Goal: Transaction & Acquisition: Purchase product/service

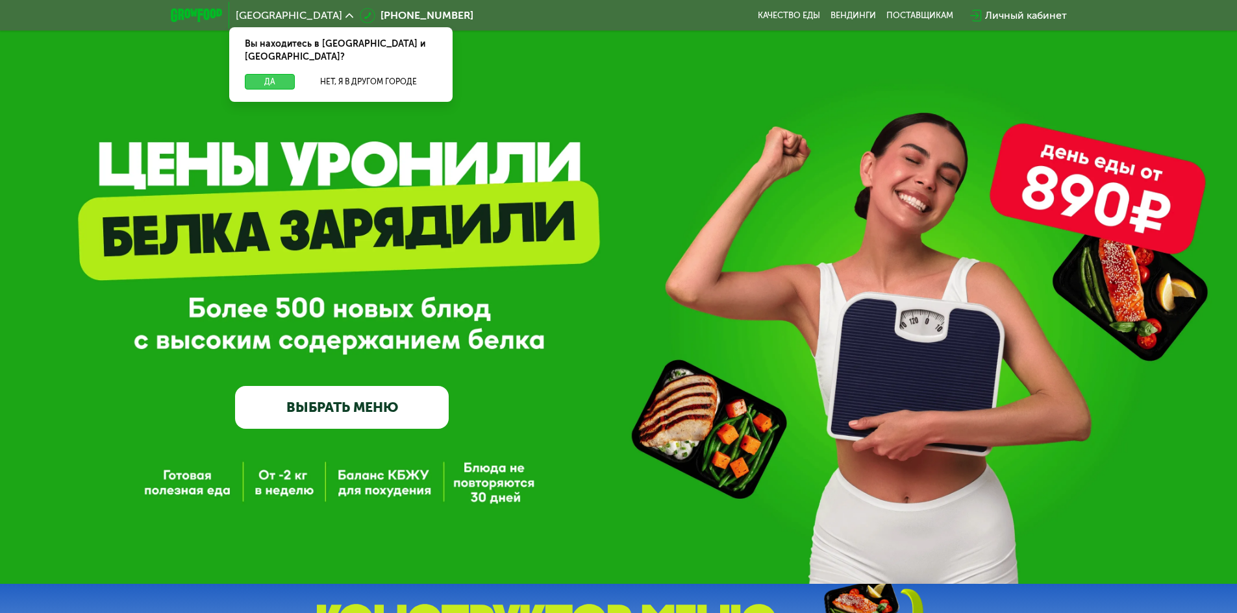
click at [281, 74] on button "Да" at bounding box center [270, 82] width 50 height 16
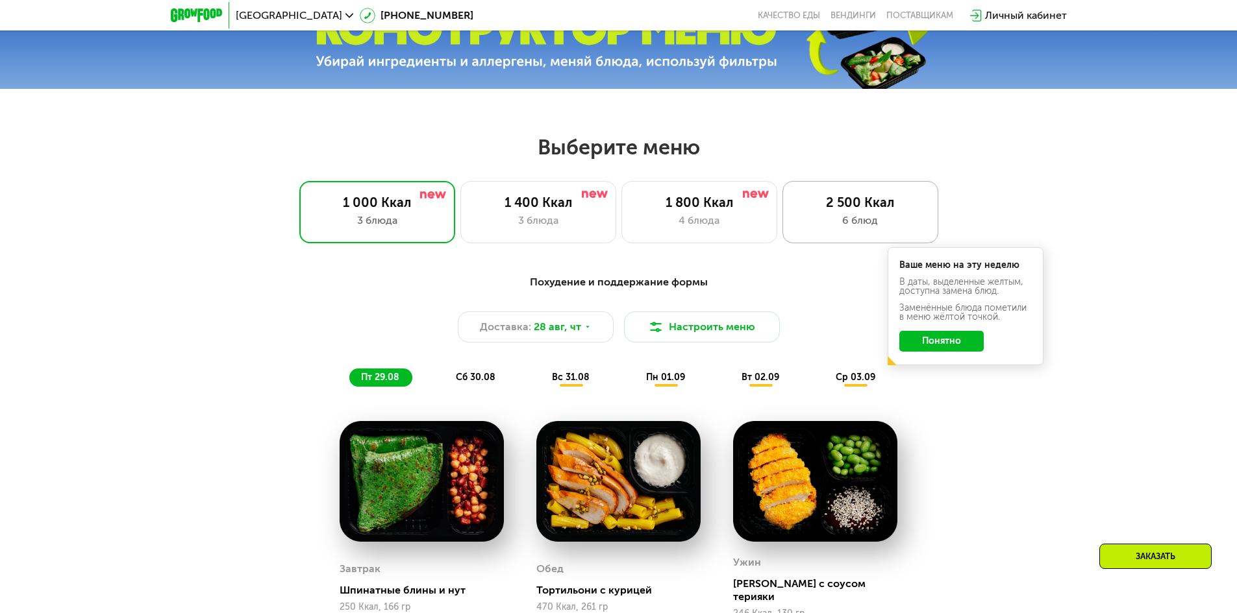
scroll to position [519, 0]
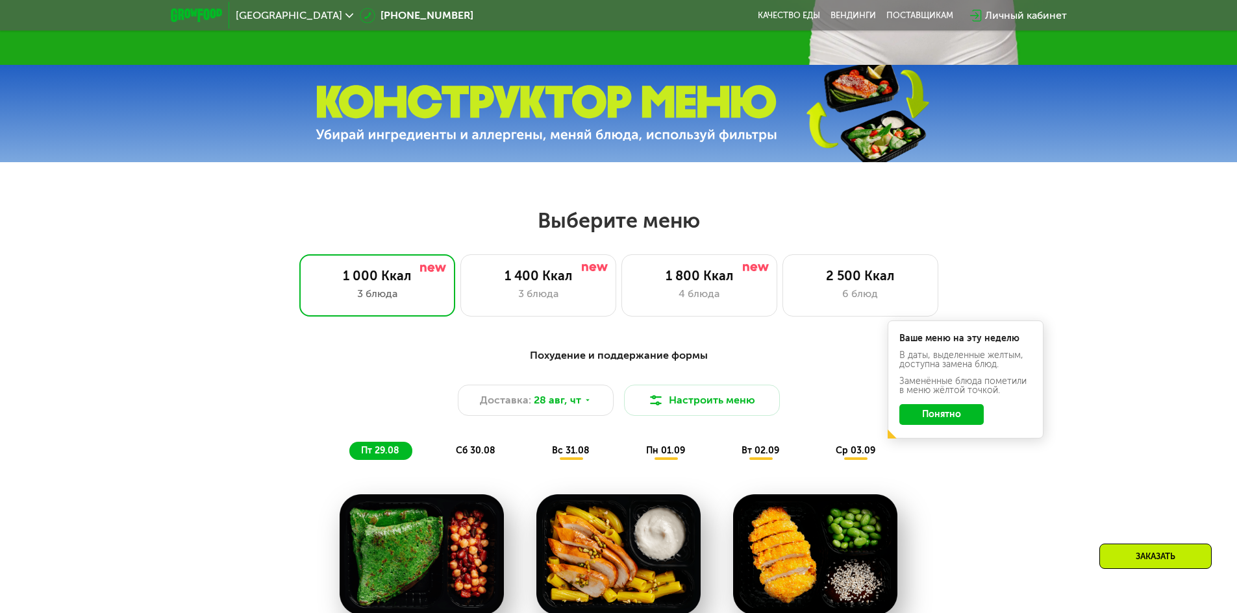
click at [816, 369] on div "Похудение и поддержание формы Доставка: [DATE] Настроить меню пт 29.08 сб 30.08…" at bounding box center [618, 404] width 769 height 112
click at [850, 279] on div "2 500 Ккал" at bounding box center [860, 276] width 129 height 16
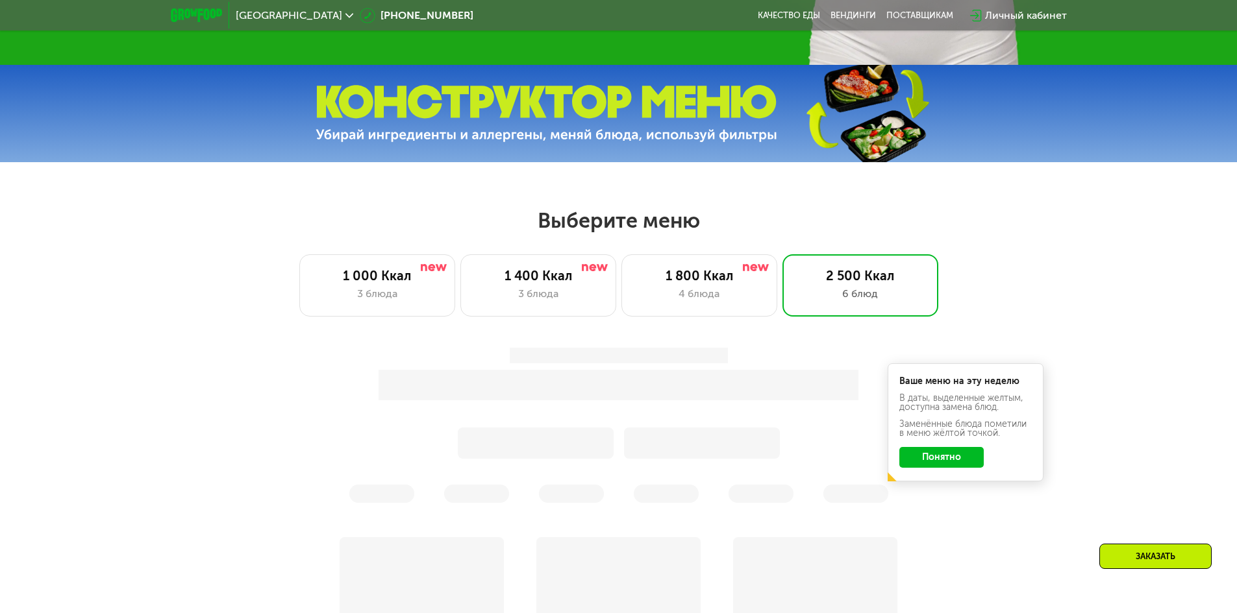
click at [935, 473] on div "Ваше меню на эту неделю В даты, выделенные желтым, доступна замена блюд. Заменё…" at bounding box center [965, 423] width 156 height 118
click at [939, 465] on button "Понятно" at bounding box center [941, 457] width 84 height 21
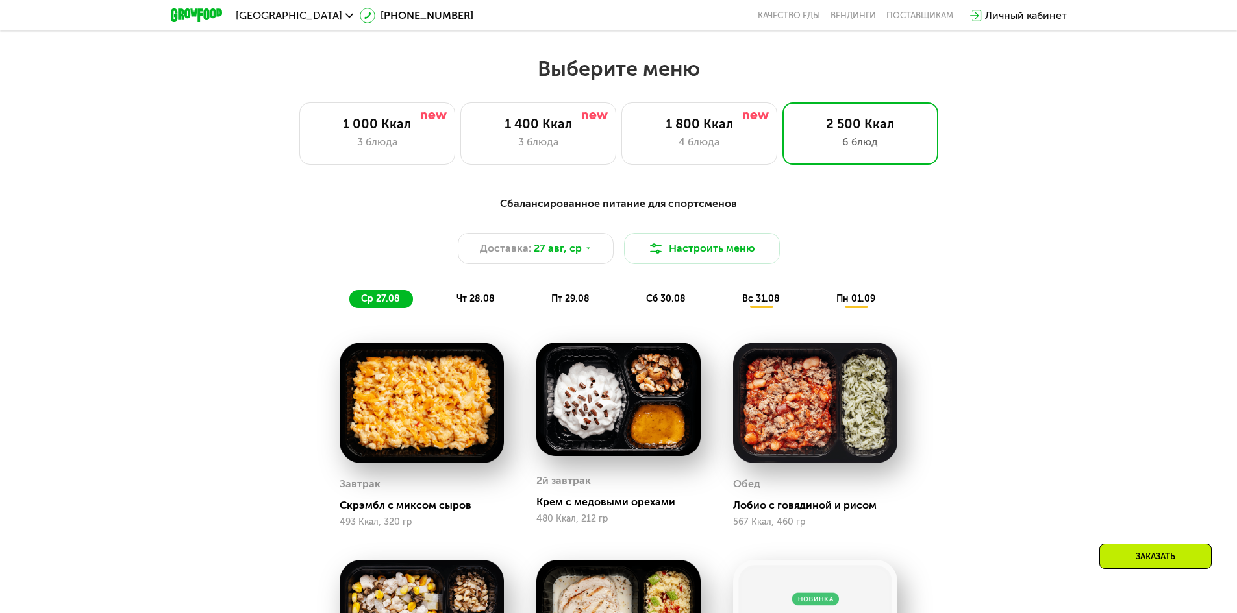
scroll to position [584, 0]
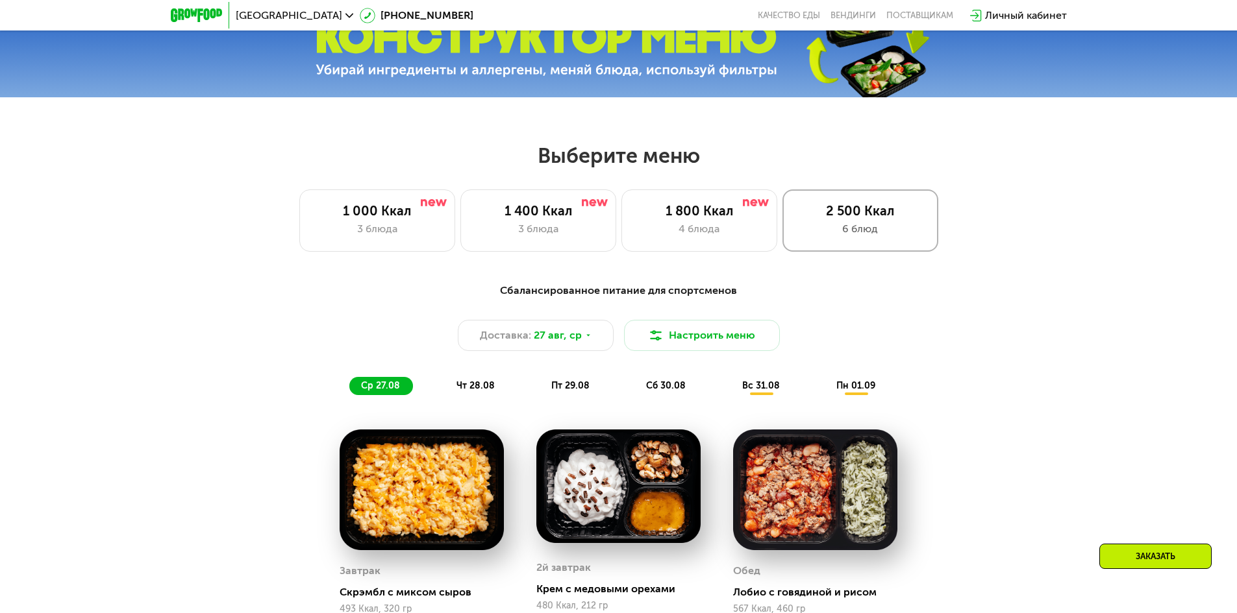
click at [876, 245] on div "2 500 Ккал 6 блюд" at bounding box center [860, 221] width 156 height 62
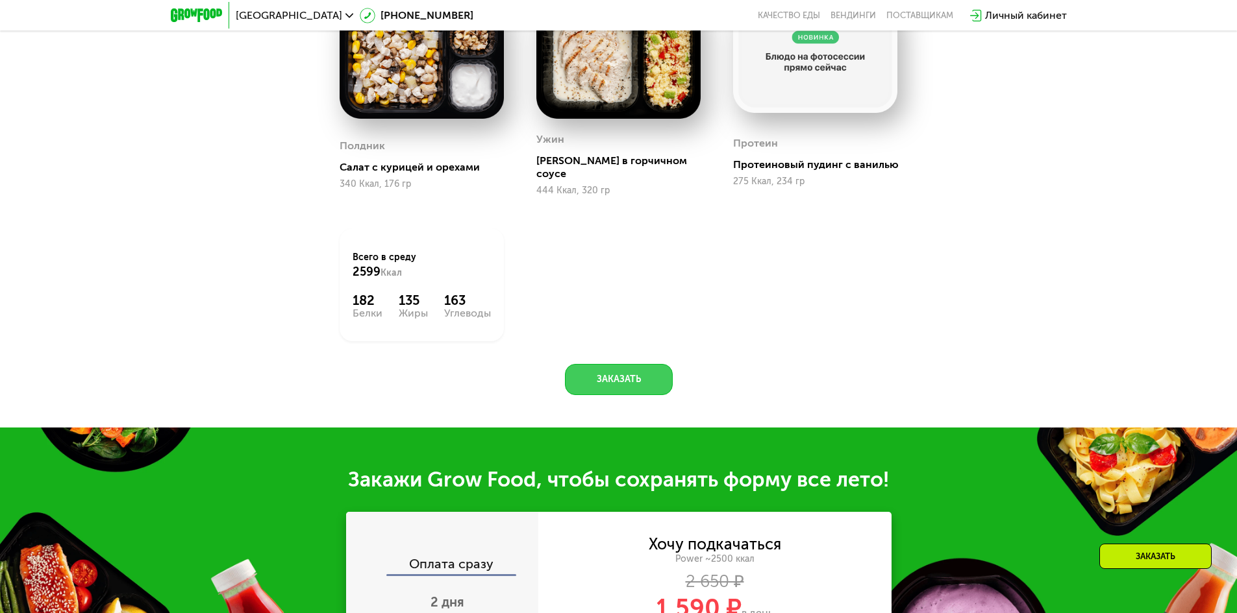
click at [633, 369] on button "Заказать" at bounding box center [619, 379] width 108 height 31
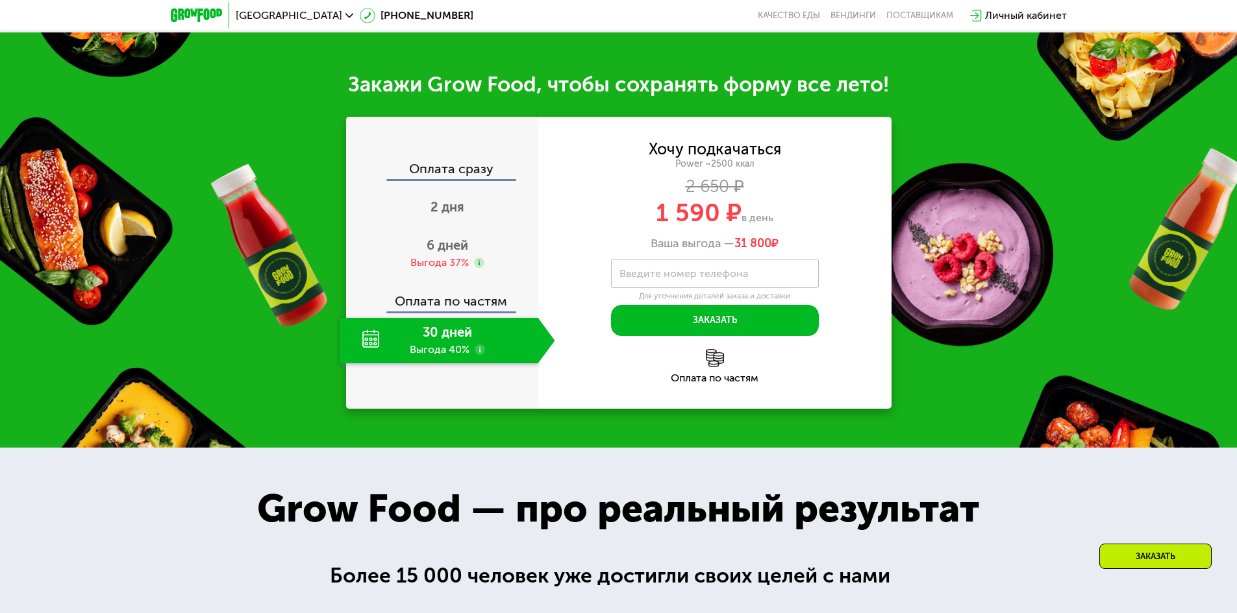
scroll to position [1588, 0]
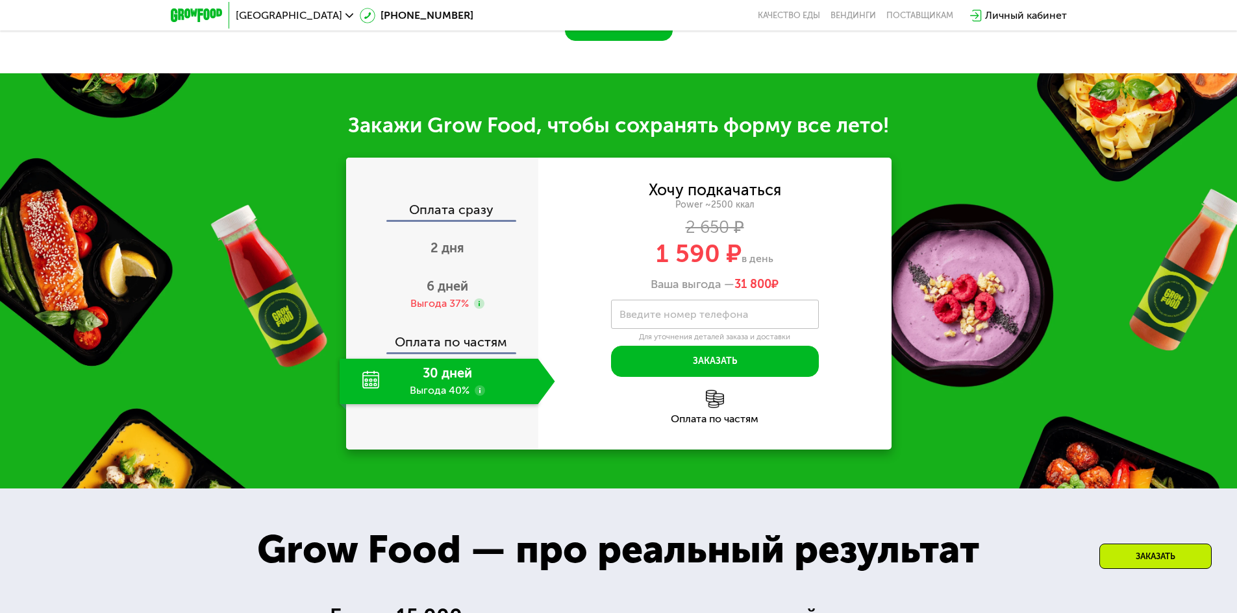
click at [710, 199] on div "Power ~2500 ккал" at bounding box center [714, 205] width 353 height 12
drag, startPoint x: 718, startPoint y: 197, endPoint x: 742, endPoint y: 197, distance: 24.0
click at [742, 199] on div "Power ~2500 ккал" at bounding box center [714, 205] width 353 height 12
click at [538, 230] on div "Хочу подкачаться Power ~2500 ккал 2 650 ₽ 1 590 ₽ в день Ваша выгода — 31 800 ₽" at bounding box center [714, 237] width 353 height 109
click at [465, 203] on div "Оплата сразу" at bounding box center [442, 211] width 191 height 17
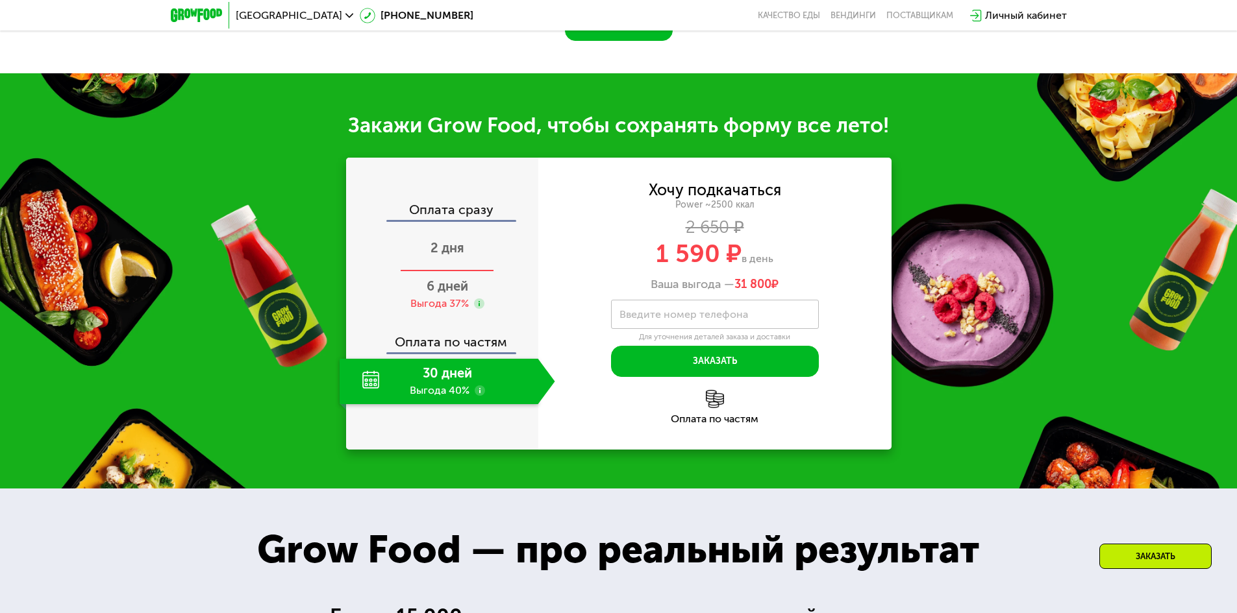
click at [449, 240] on span "2 дня" at bounding box center [447, 248] width 34 height 16
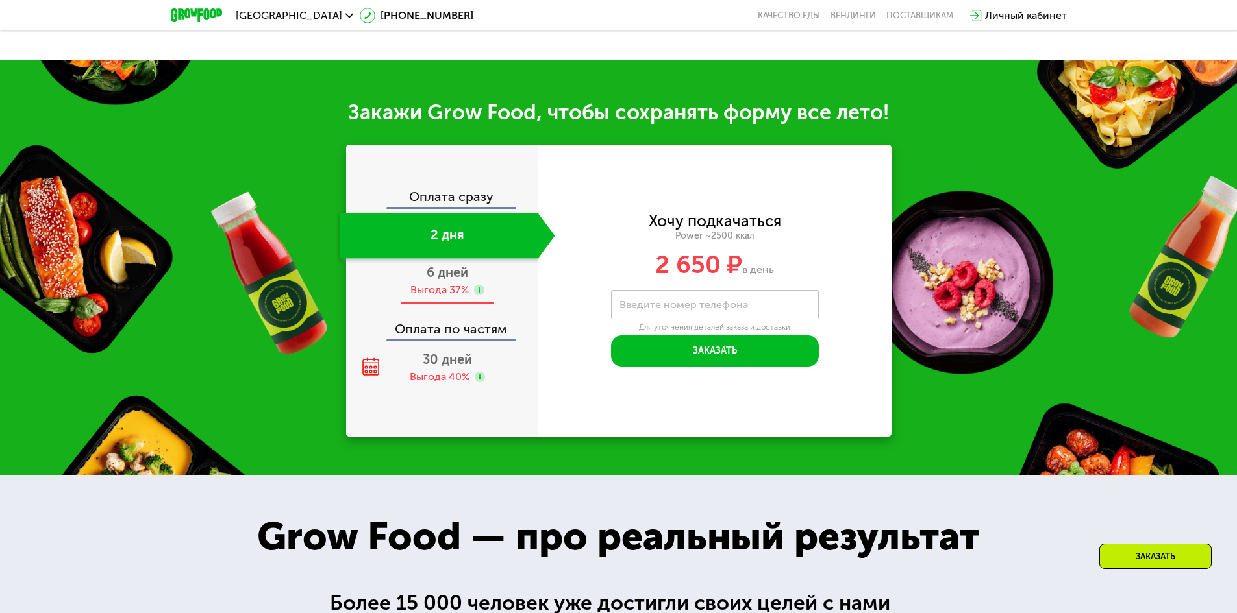
click at [440, 280] on span "6 дней" at bounding box center [447, 273] width 42 height 16
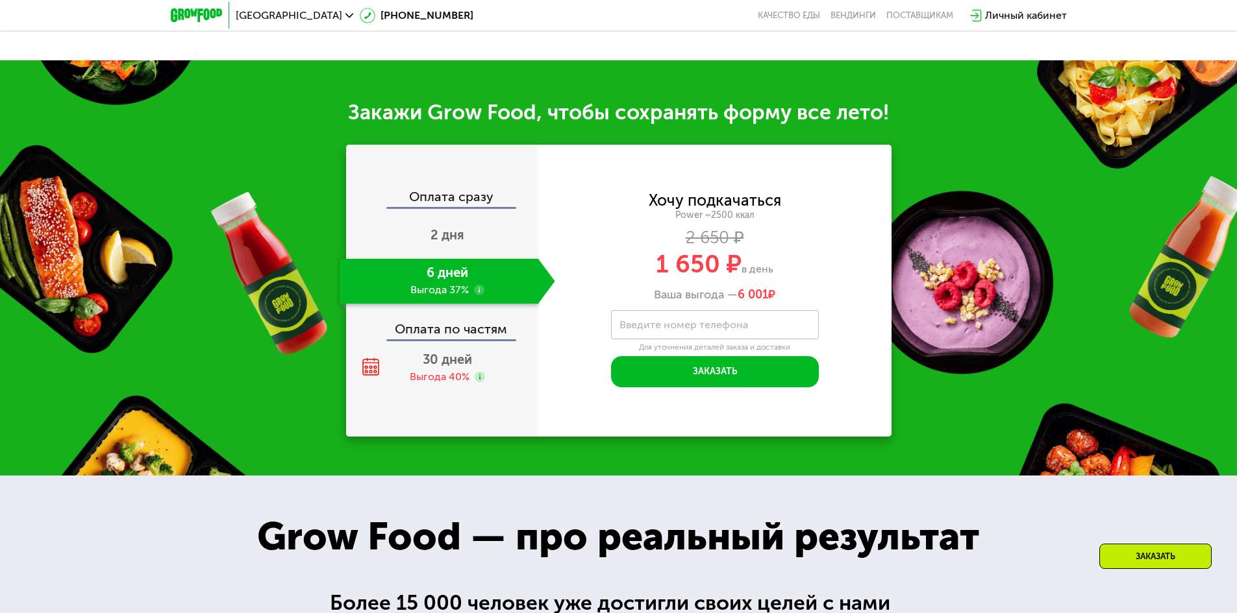
scroll to position [1588, 0]
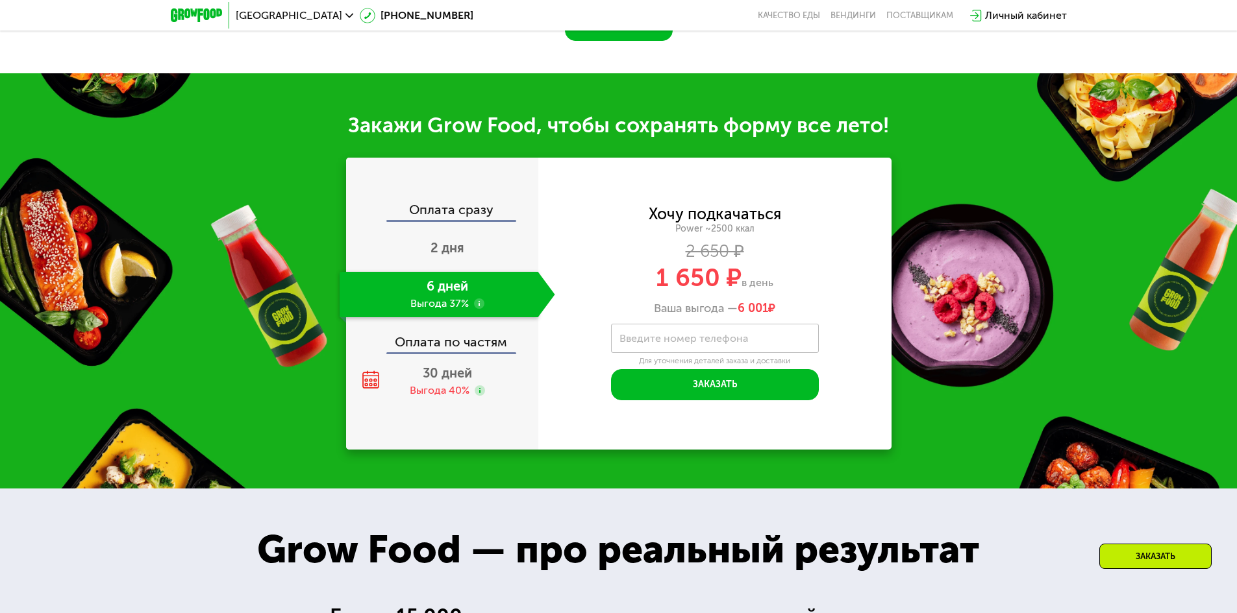
click at [432, 203] on div "Оплата сразу" at bounding box center [442, 211] width 191 height 17
click at [431, 203] on div "Оплата сразу" at bounding box center [442, 211] width 191 height 17
click at [441, 203] on div "Оплата сразу" at bounding box center [442, 211] width 191 height 17
click at [441, 244] on span "2 дня" at bounding box center [447, 248] width 34 height 16
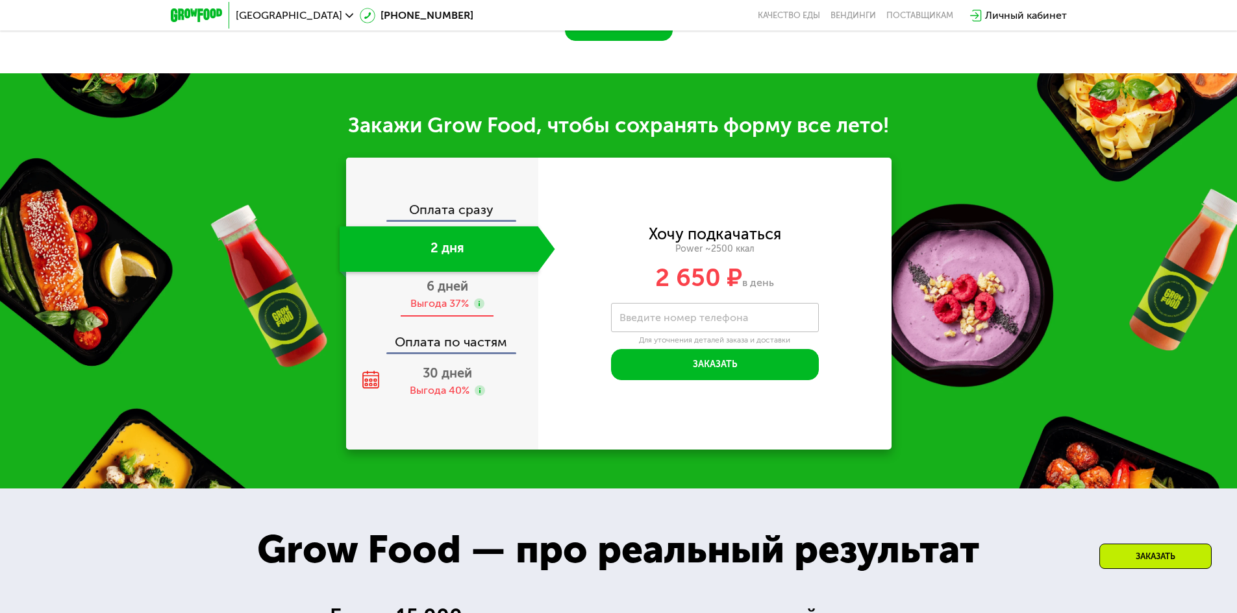
click at [449, 278] on span "6 дней" at bounding box center [447, 286] width 42 height 16
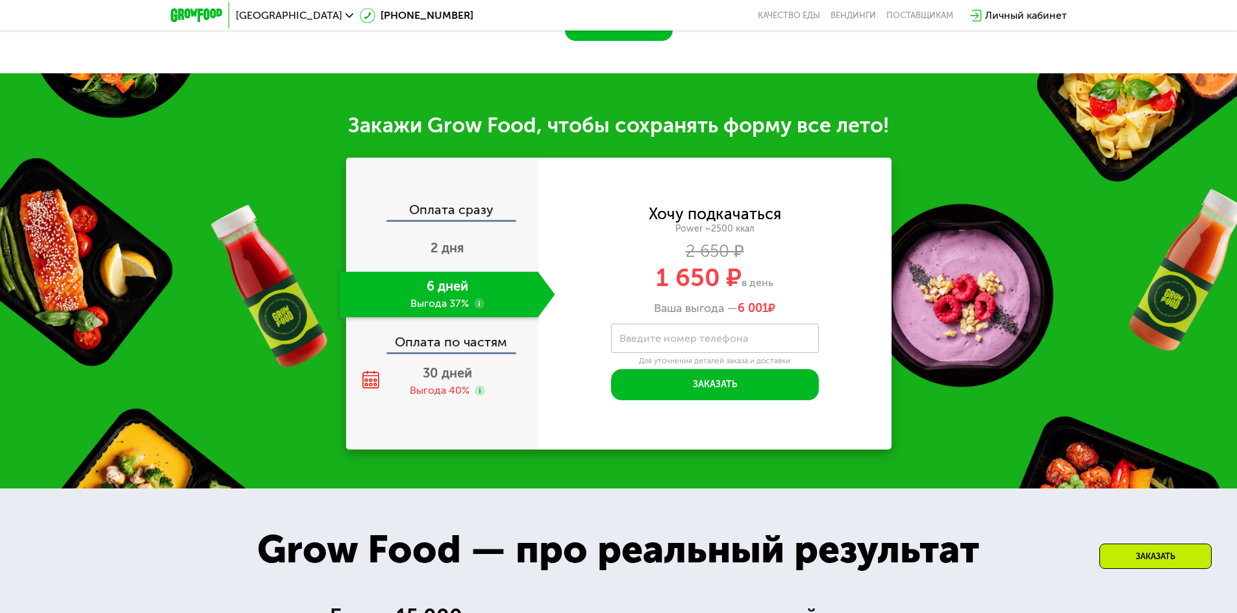
click at [456, 328] on div "Оплата по частям" at bounding box center [442, 338] width 191 height 30
click at [439, 384] on div "Выгода 40%" at bounding box center [440, 391] width 60 height 14
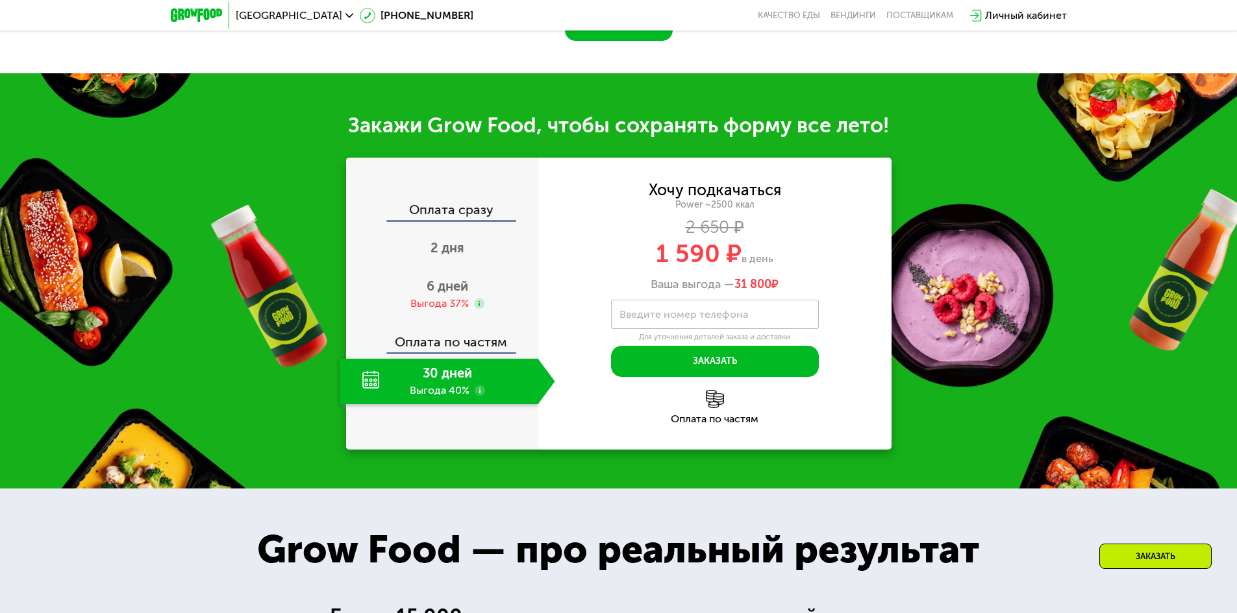
click at [440, 203] on div "Оплата сразу" at bounding box center [442, 211] width 191 height 17
click at [446, 227] on div "2 дня" at bounding box center [448, 249] width 216 height 45
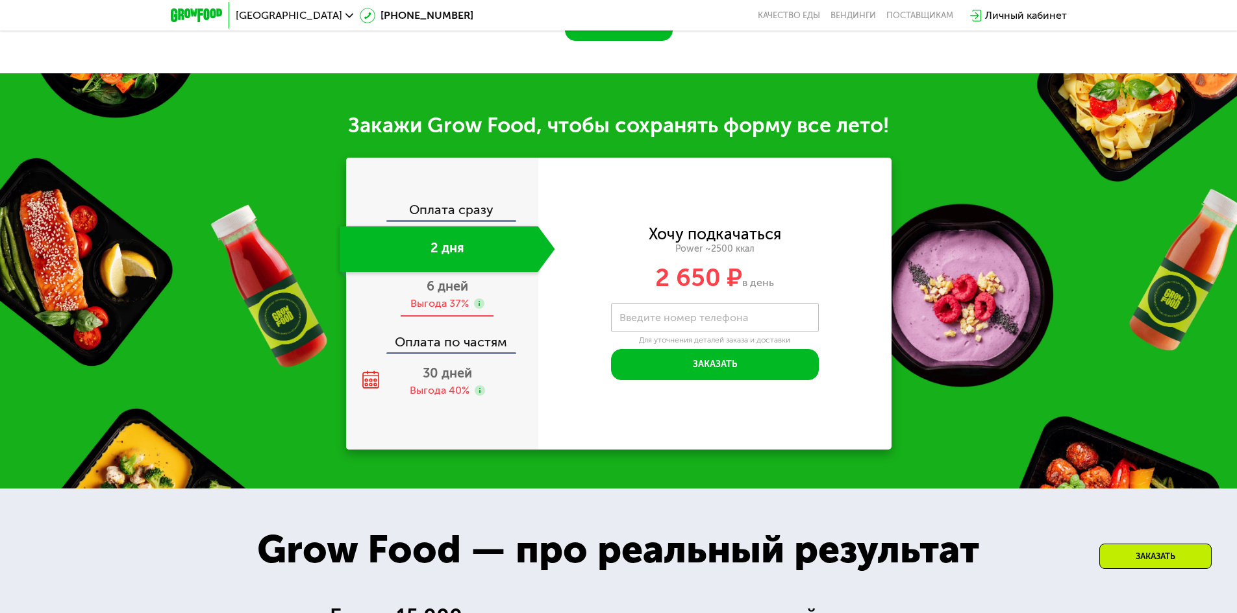
click at [474, 299] on use at bounding box center [479, 304] width 10 height 10
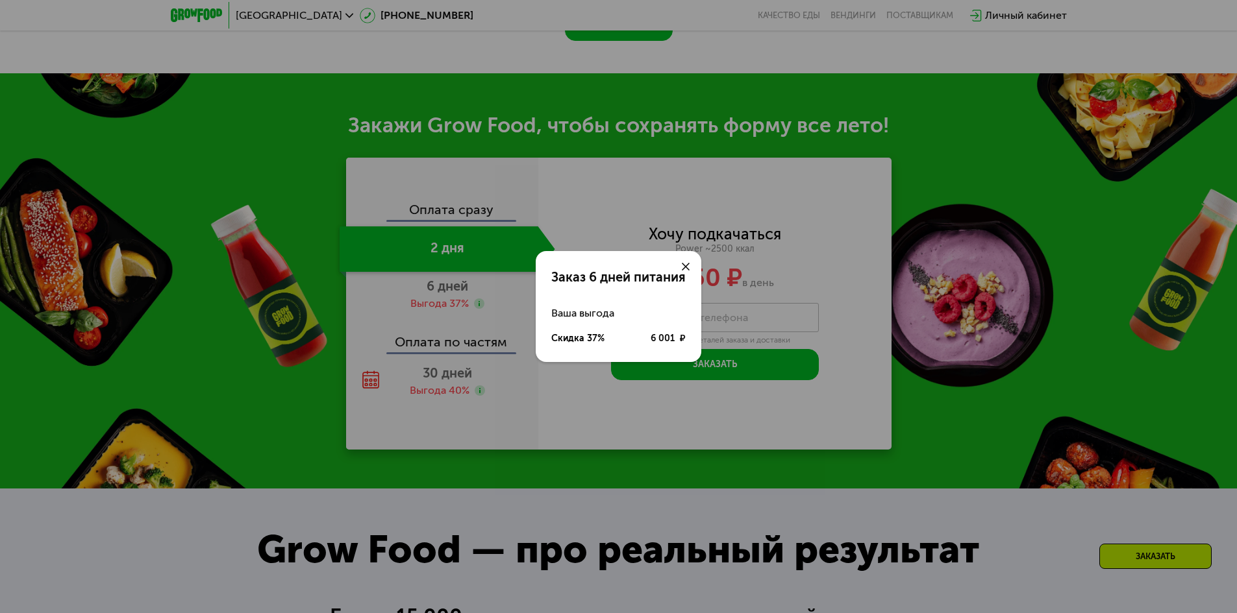
click at [691, 267] on div at bounding box center [685, 266] width 31 height 31
click at [685, 264] on icon at bounding box center [686, 267] width 8 height 8
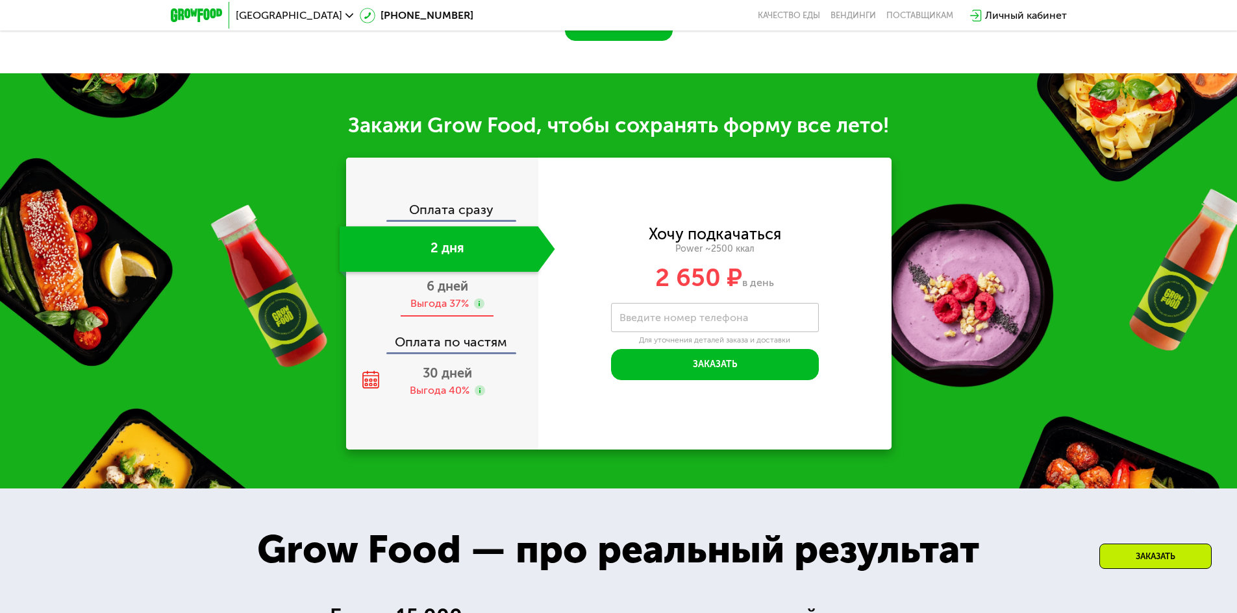
click at [442, 297] on div "Выгода 37%" at bounding box center [439, 304] width 58 height 14
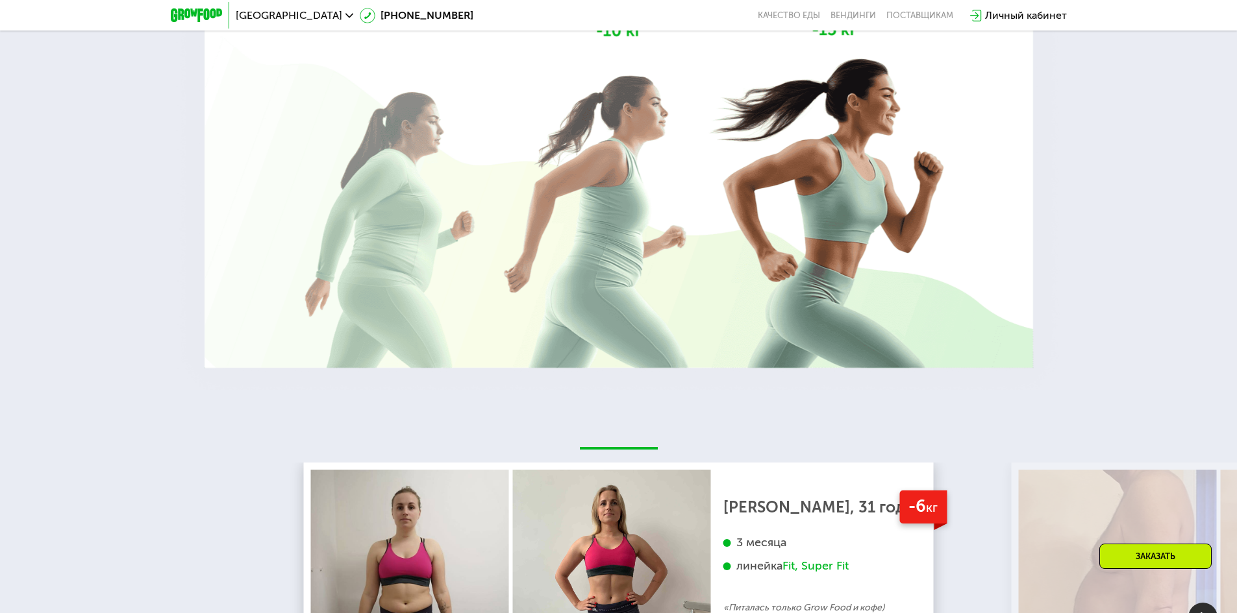
scroll to position [2497, 0]
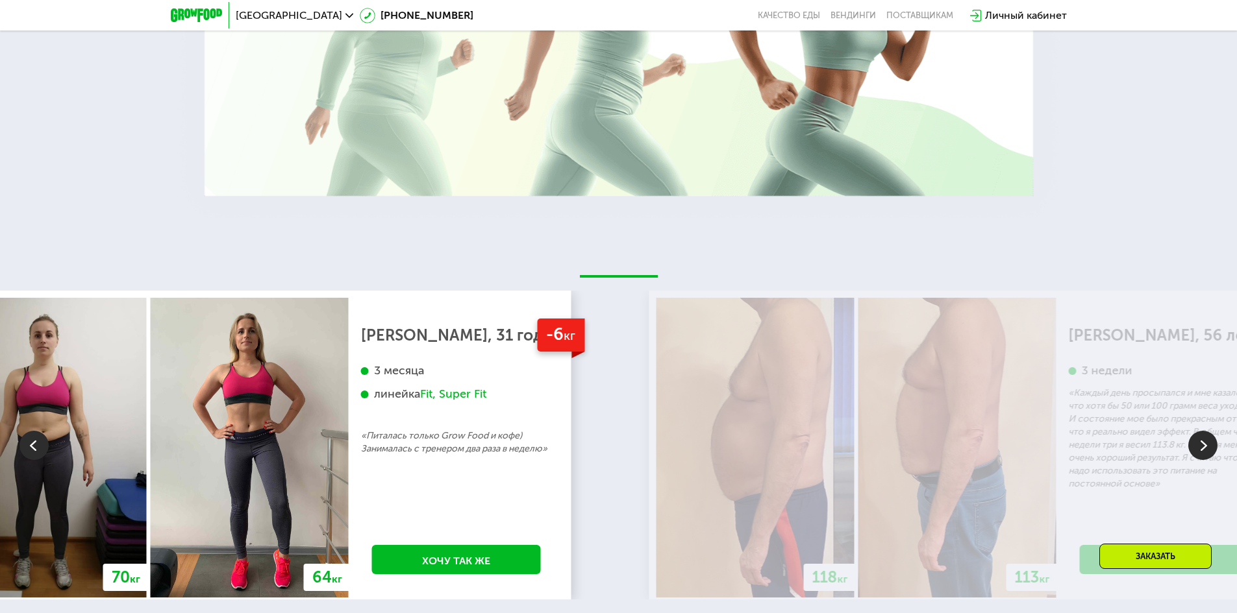
click at [417, 513] on div "-6 кг [PERSON_NAME], 31 год 3 месяца линейка Fit, Super Fit «Питалась только Gr…" at bounding box center [457, 448] width 216 height 300
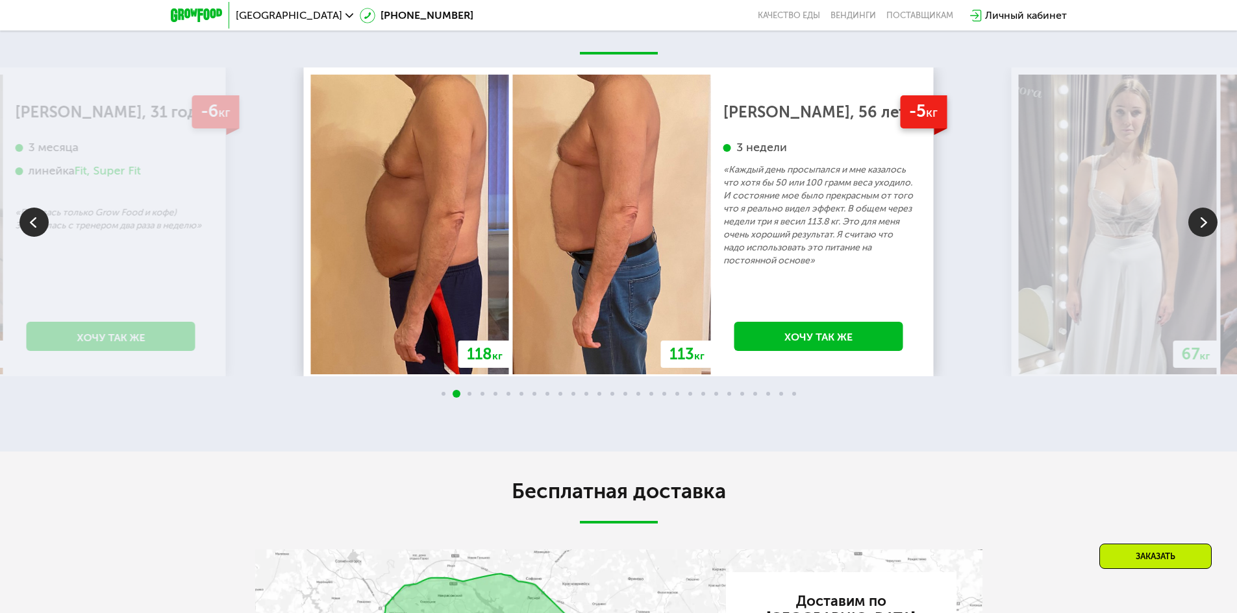
scroll to position [2756, 0]
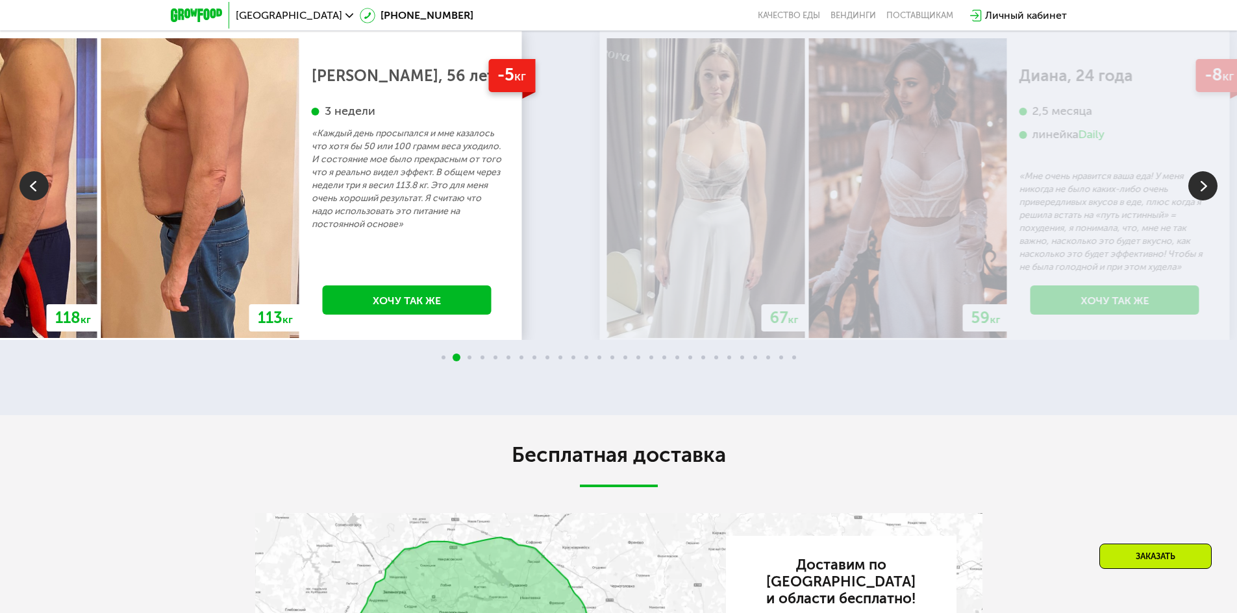
click at [375, 290] on div "-5 кг [PERSON_NAME], 56 лет 3 недели «Каждый день просыпался и мне казалось что…" at bounding box center [407, 188] width 216 height 300
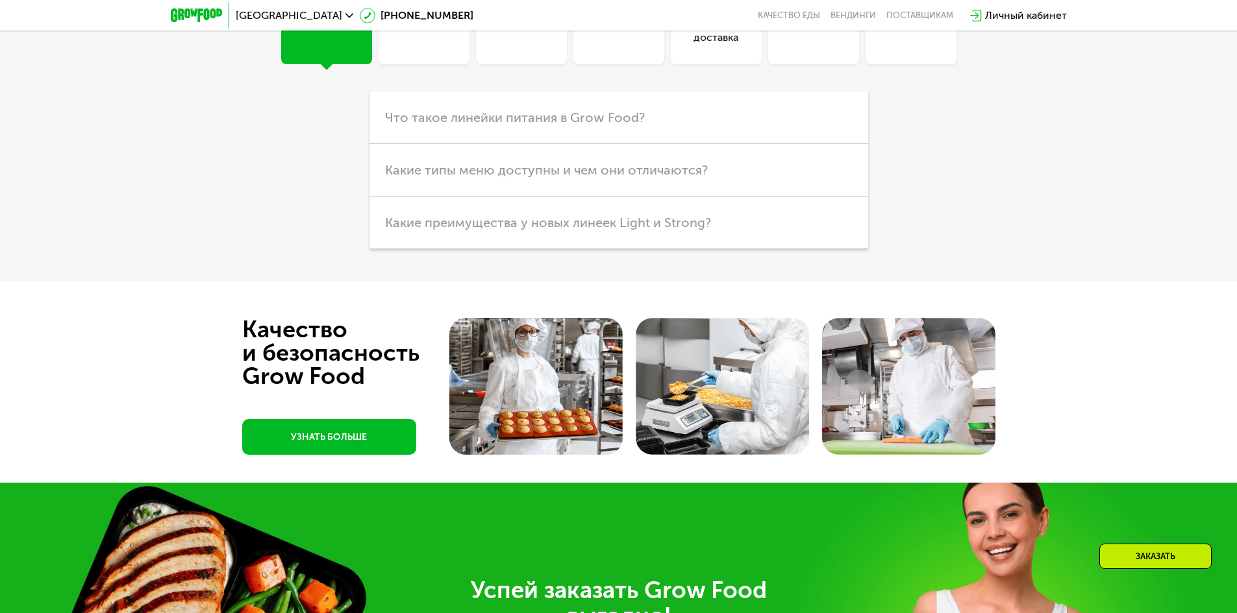
scroll to position [3795, 0]
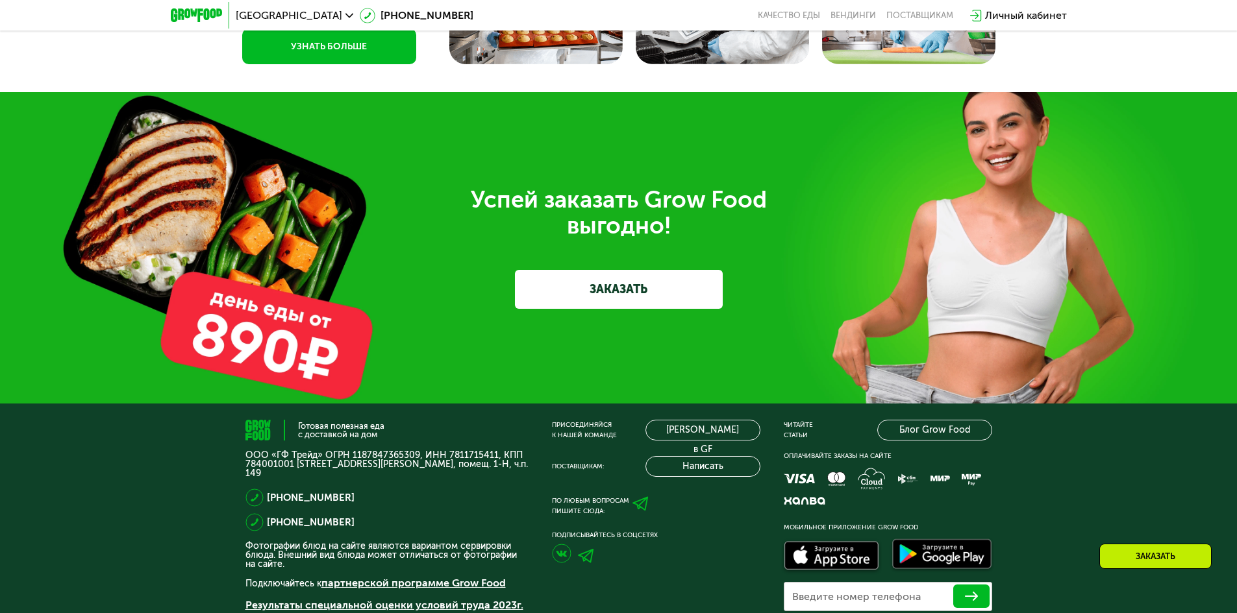
click at [566, 271] on link "ЗАКАЗАТЬ" at bounding box center [619, 289] width 208 height 39
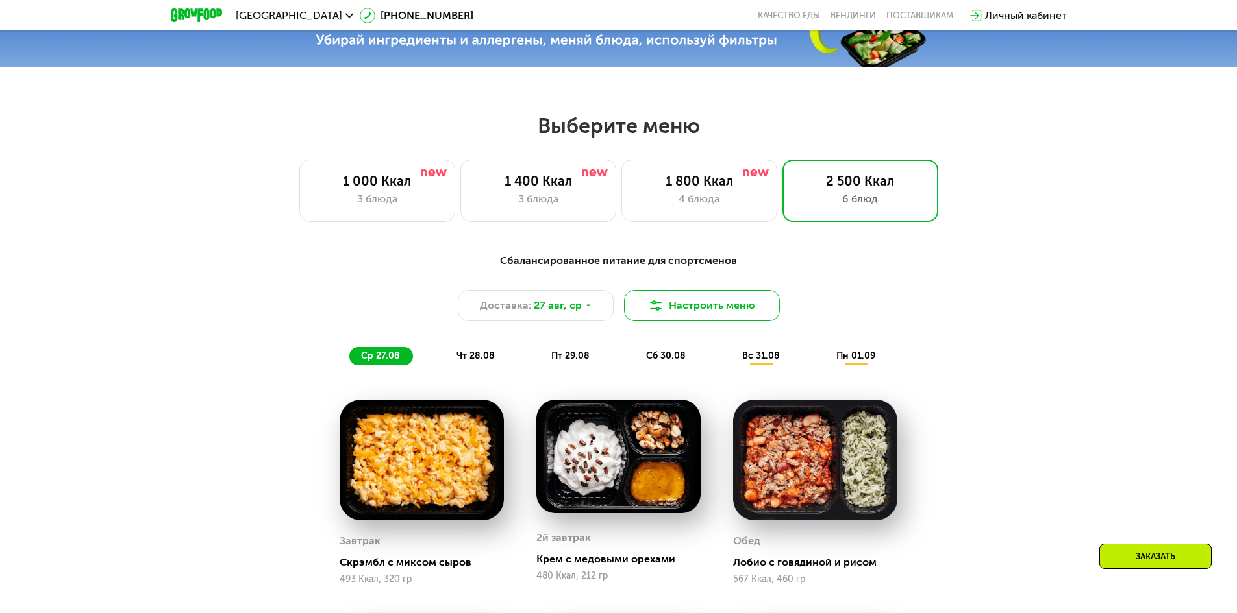
scroll to position [584, 0]
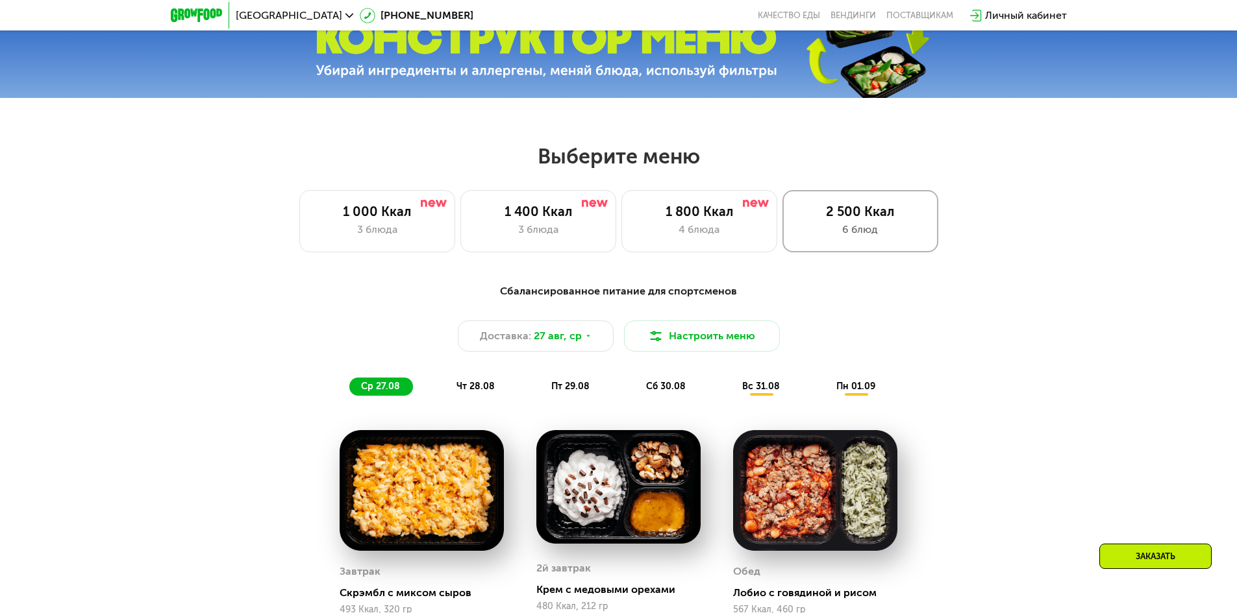
click at [891, 219] on div "2 500 Ккал" at bounding box center [860, 212] width 129 height 16
click at [586, 338] on icon at bounding box center [588, 336] width 8 height 8
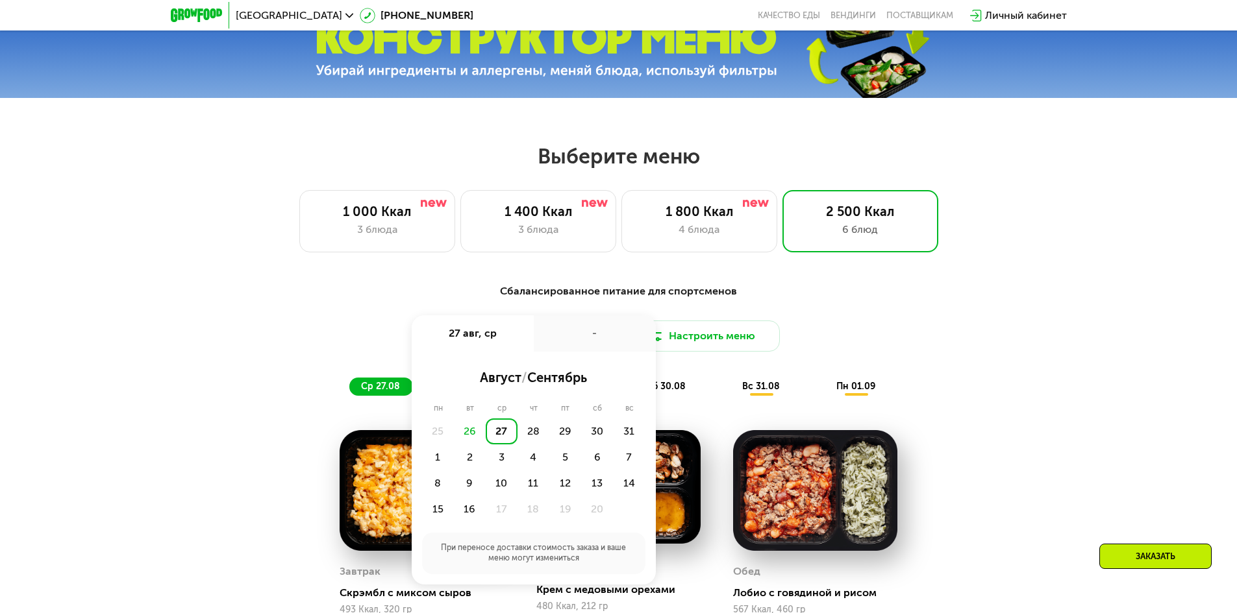
drag, startPoint x: 302, startPoint y: 325, endPoint x: 787, endPoint y: 330, distance: 484.9
click at [303, 325] on div "Доставка: [DATE] авг, ср - август / сентябрь пн вт ср чт пт сб вс 25 26 27 28 2…" at bounding box center [618, 336] width 769 height 31
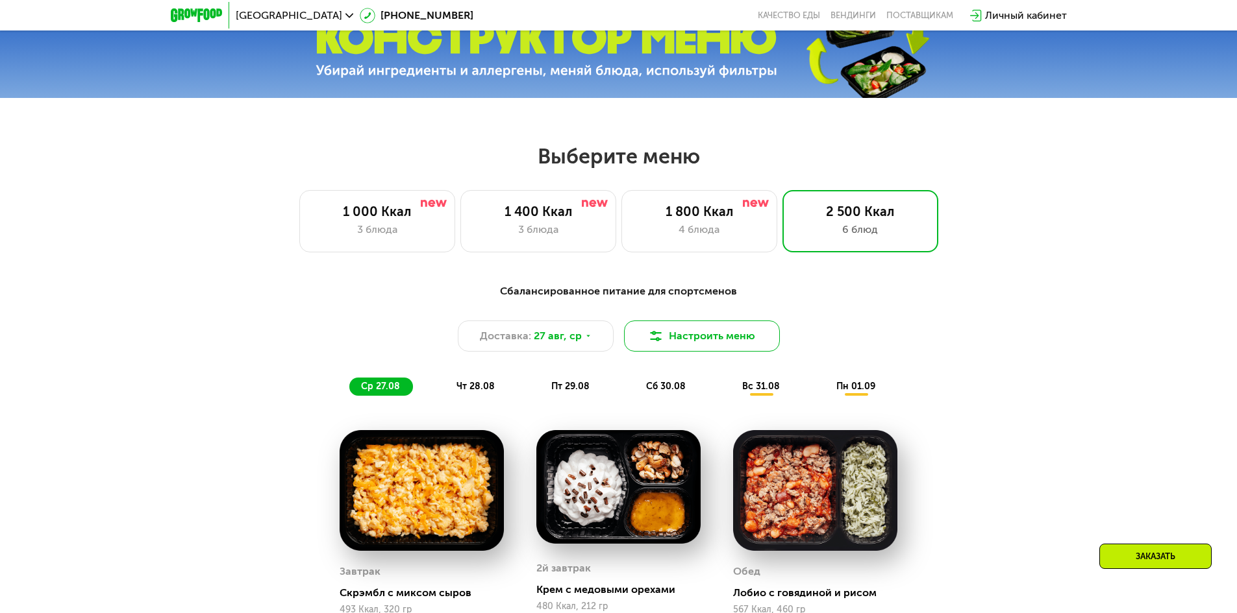
click at [750, 343] on button "Настроить меню" at bounding box center [702, 336] width 156 height 31
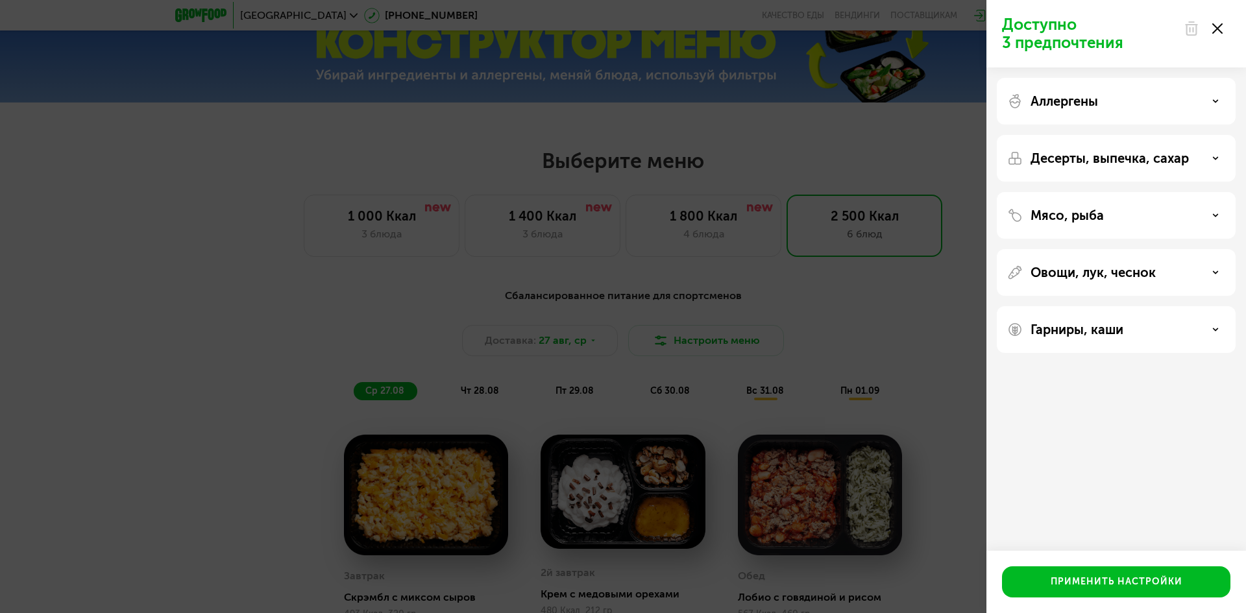
click at [1145, 102] on div "Аллергены" at bounding box center [1116, 101] width 218 height 16
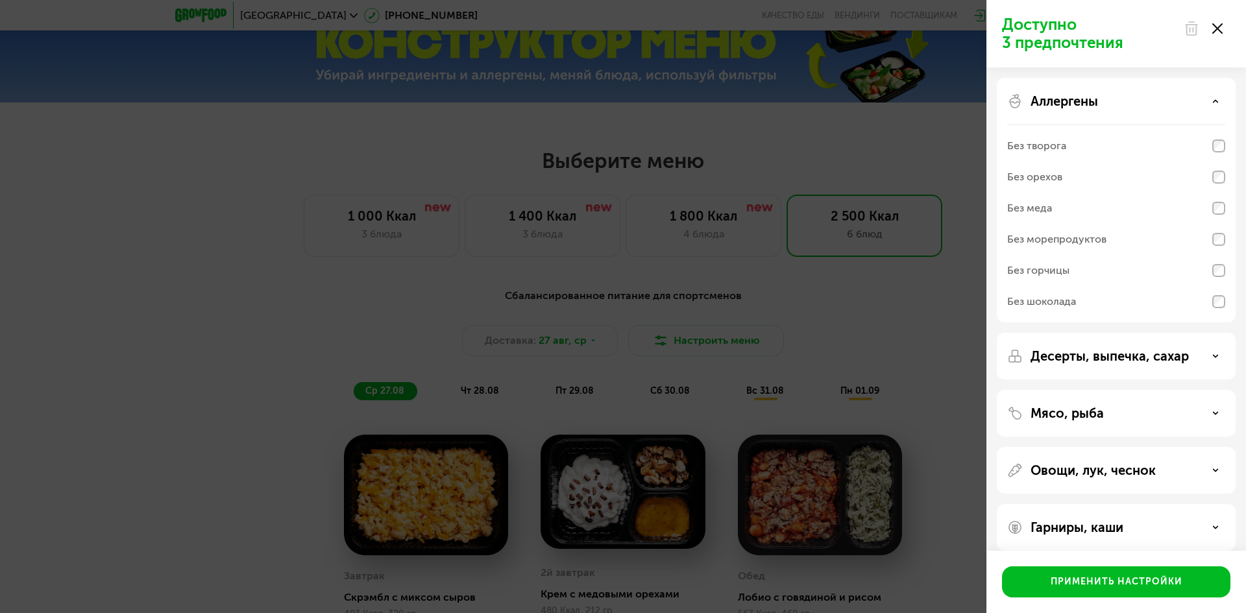
click at [1145, 103] on div "Аллергены" at bounding box center [1116, 101] width 218 height 16
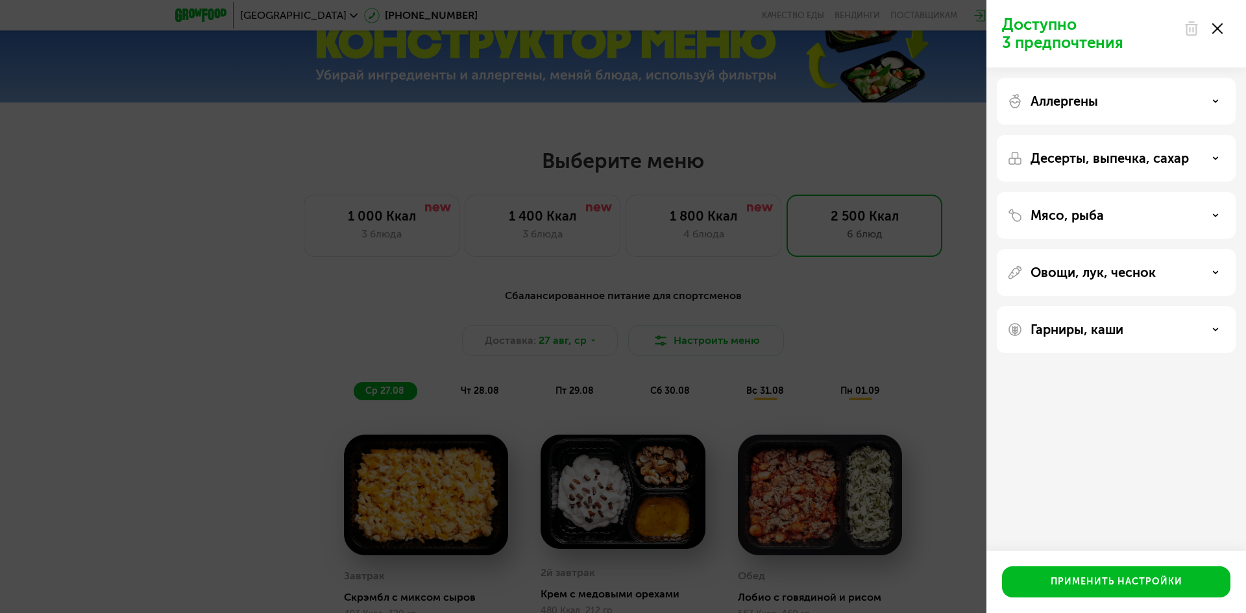
drag, startPoint x: 1219, startPoint y: 25, endPoint x: 1207, endPoint y: 32, distance: 14.6
click at [1218, 25] on icon at bounding box center [1218, 28] width 10 height 10
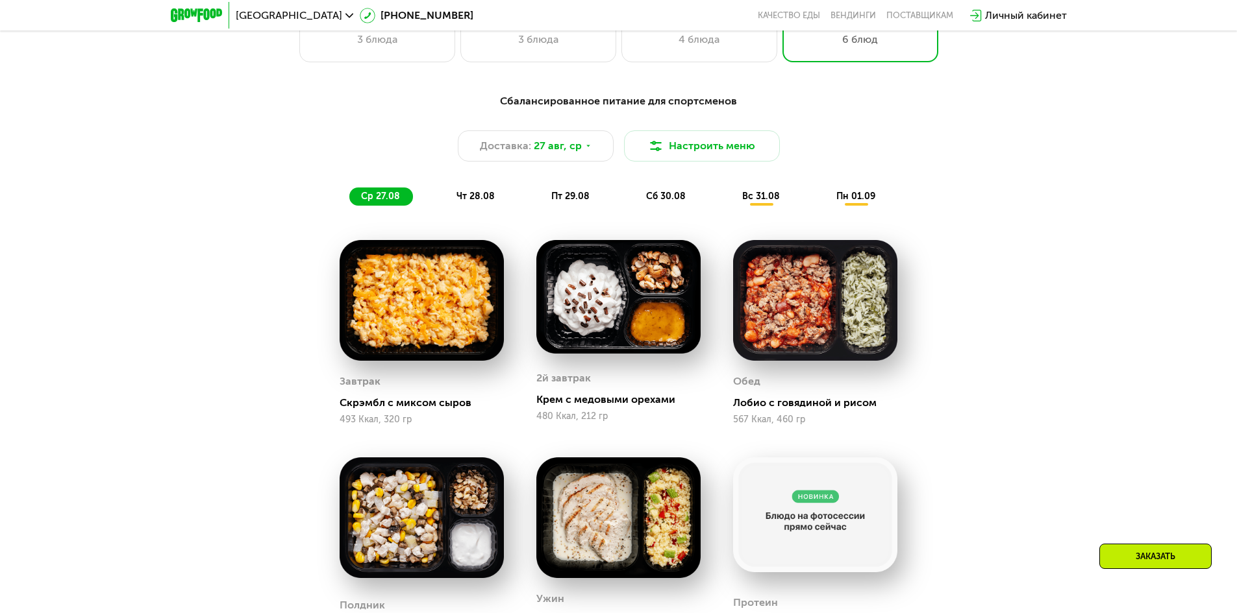
scroll to position [778, 0]
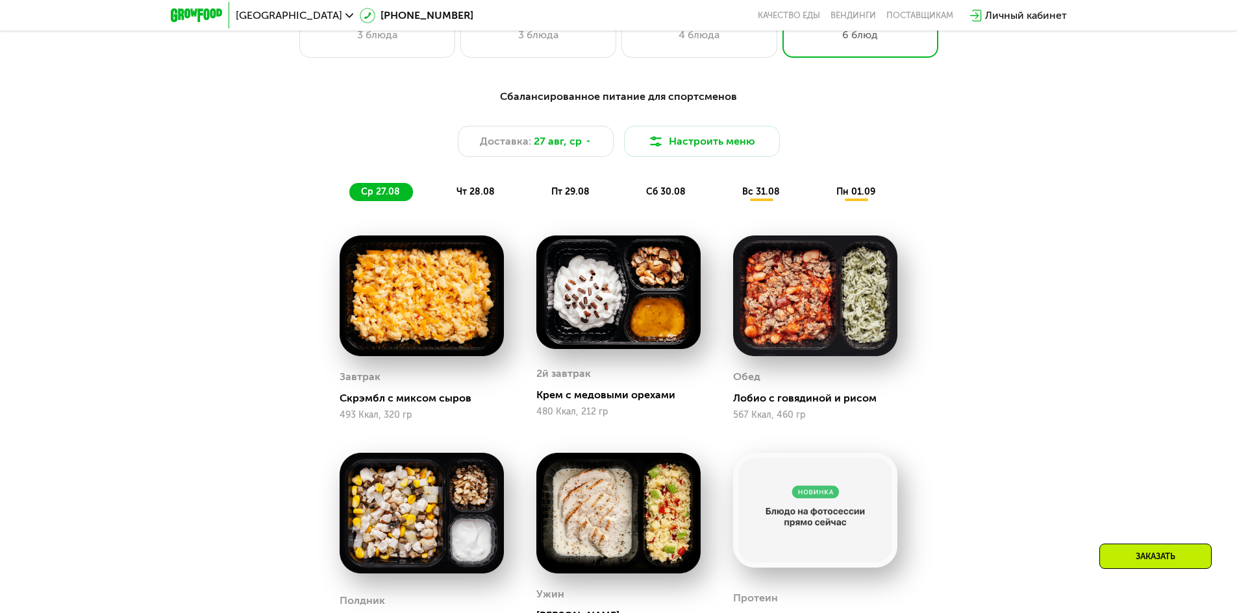
click at [397, 317] on img at bounding box center [422, 296] width 164 height 121
click at [635, 320] on img at bounding box center [618, 293] width 164 height 114
click at [817, 279] on img at bounding box center [815, 296] width 164 height 121
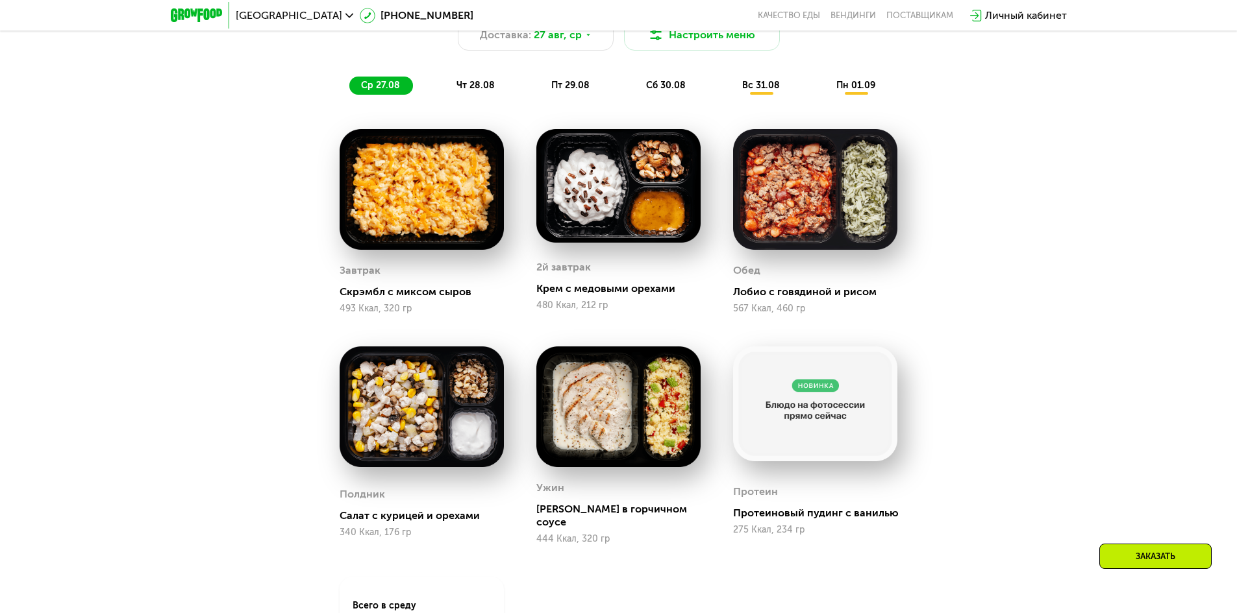
scroll to position [908, 0]
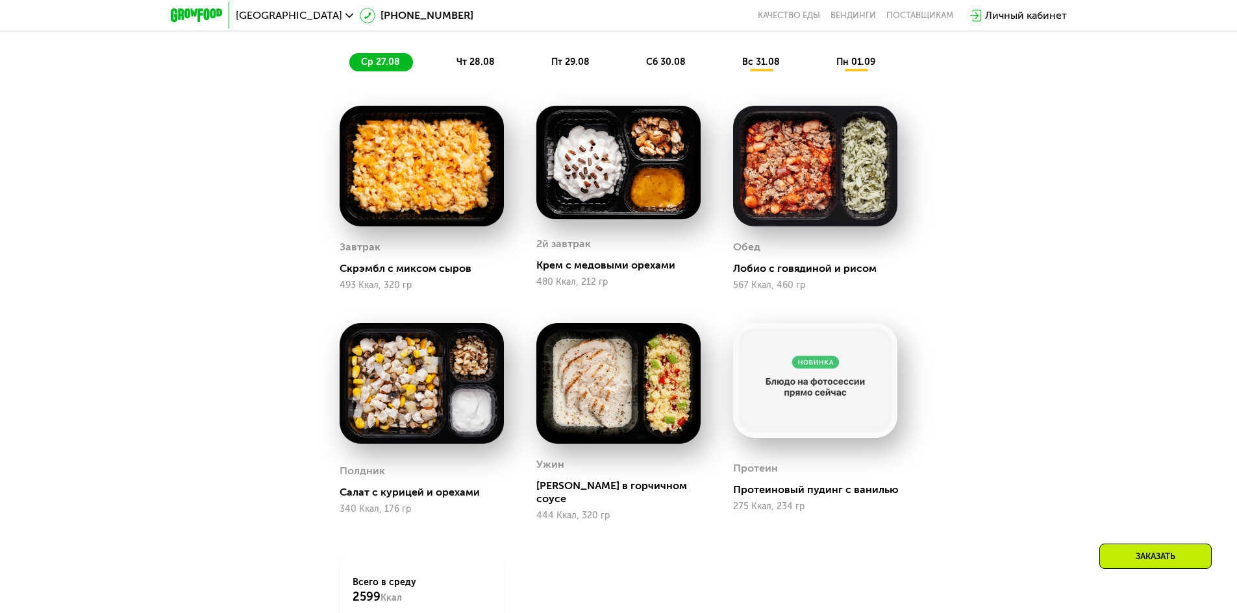
click at [428, 372] on img at bounding box center [422, 383] width 164 height 121
click at [639, 377] on img at bounding box center [618, 383] width 164 height 121
click at [1004, 414] on div "Сбалансированное питание для спортсменов Доставка: [DATE] Настроить меню ср 27.…" at bounding box center [619, 335] width 800 height 769
click at [822, 415] on img at bounding box center [815, 380] width 164 height 115
click at [817, 400] on img at bounding box center [815, 380] width 164 height 115
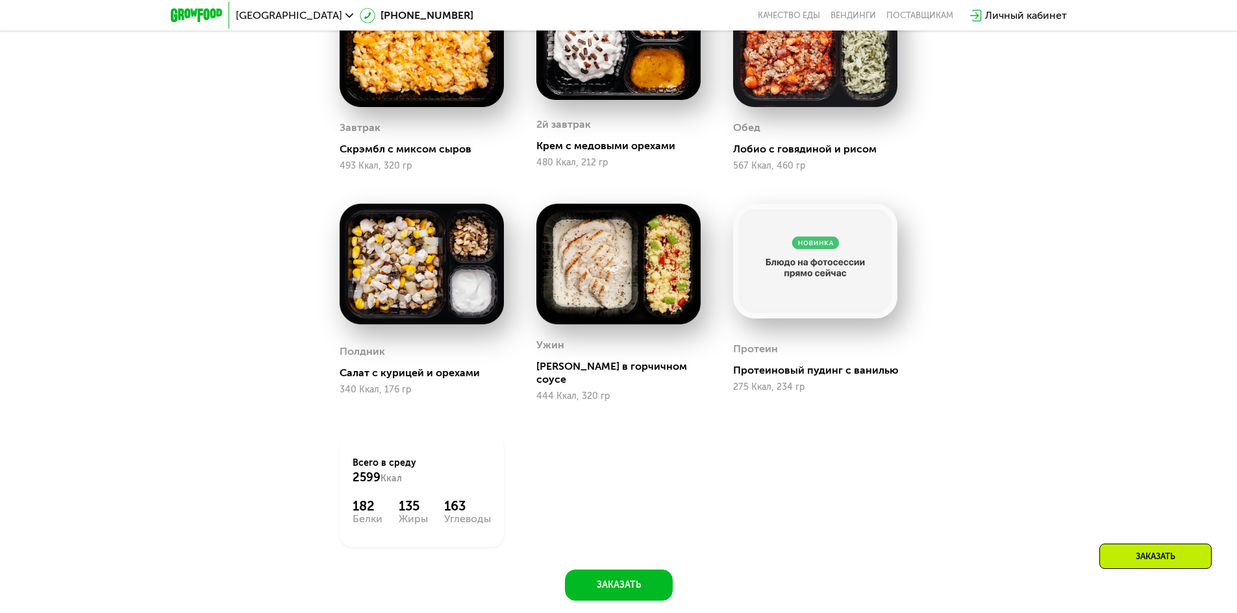
scroll to position [1038, 0]
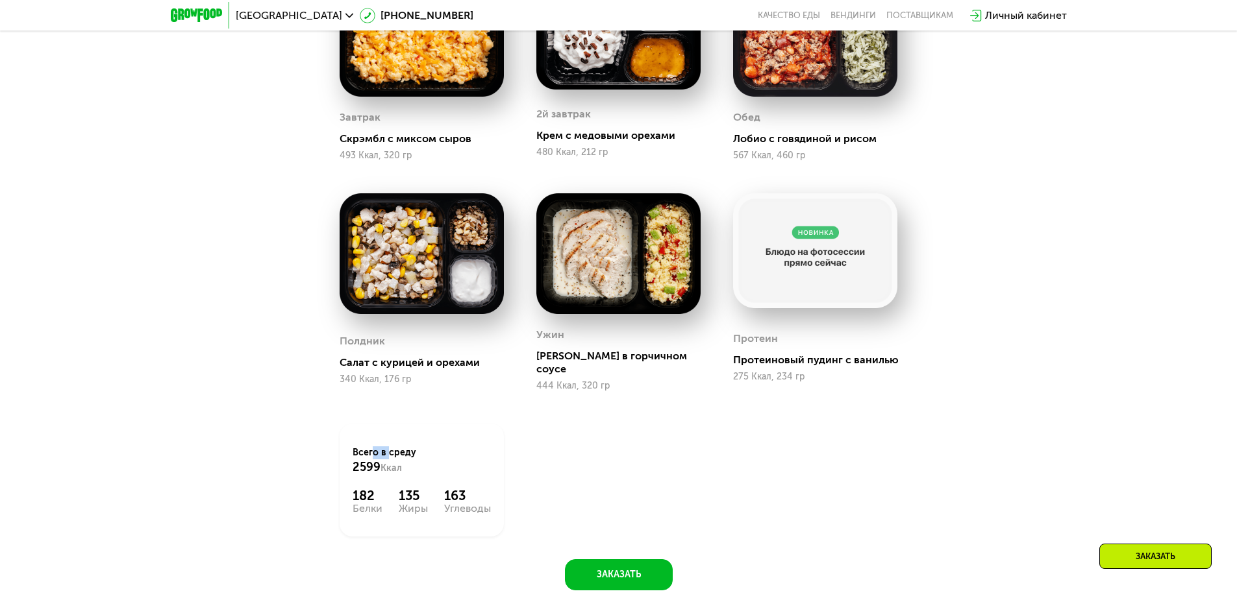
drag, startPoint x: 369, startPoint y: 441, endPoint x: 385, endPoint y: 439, distance: 15.7
click at [385, 447] on div "Всего в [DATE] 2599 Ккал" at bounding box center [421, 461] width 138 height 29
click at [286, 437] on div "Сбалансированное питание для спортсменов Доставка: [DATE] Настроить меню ср 27.…" at bounding box center [619, 205] width 800 height 769
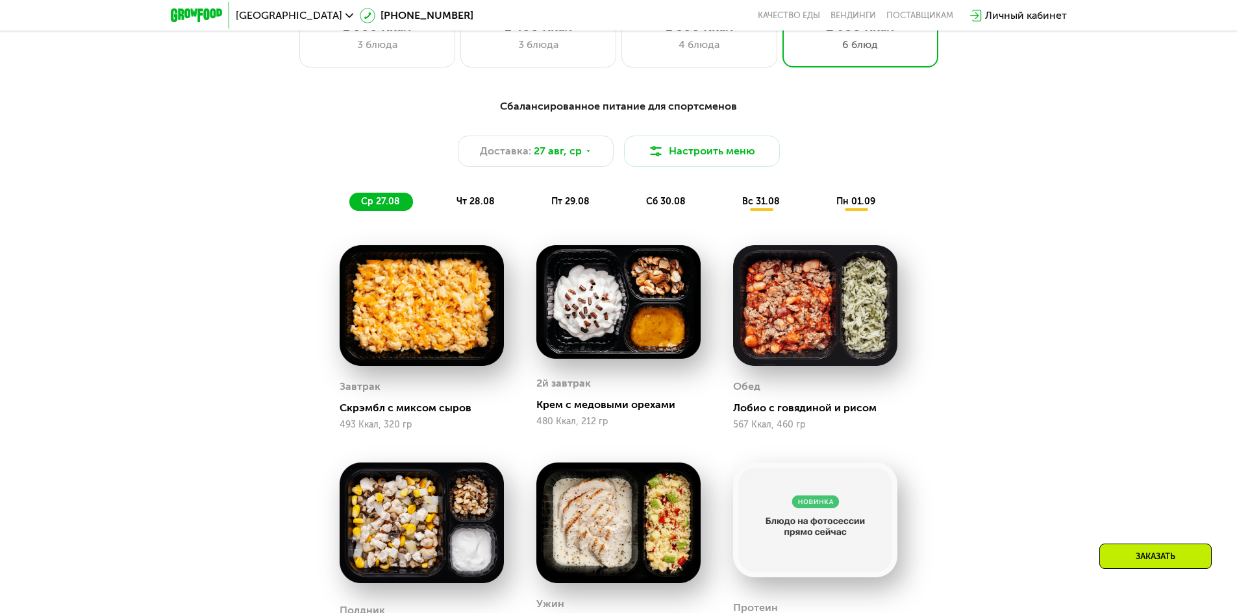
scroll to position [791, 0]
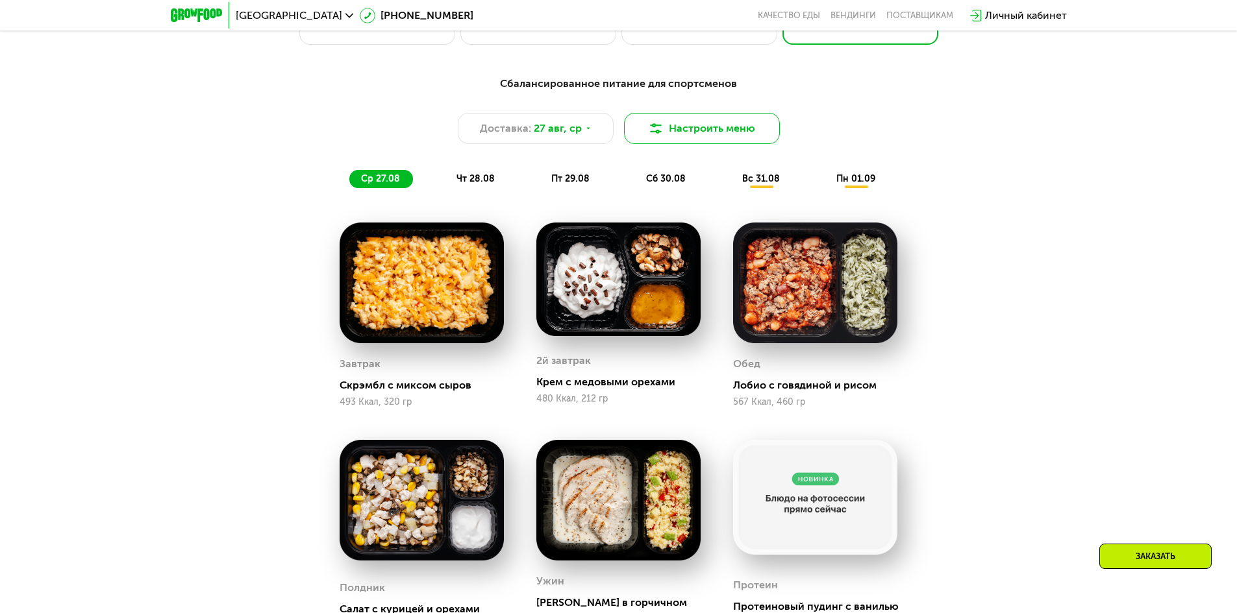
click at [668, 140] on button "Настроить меню" at bounding box center [702, 128] width 156 height 31
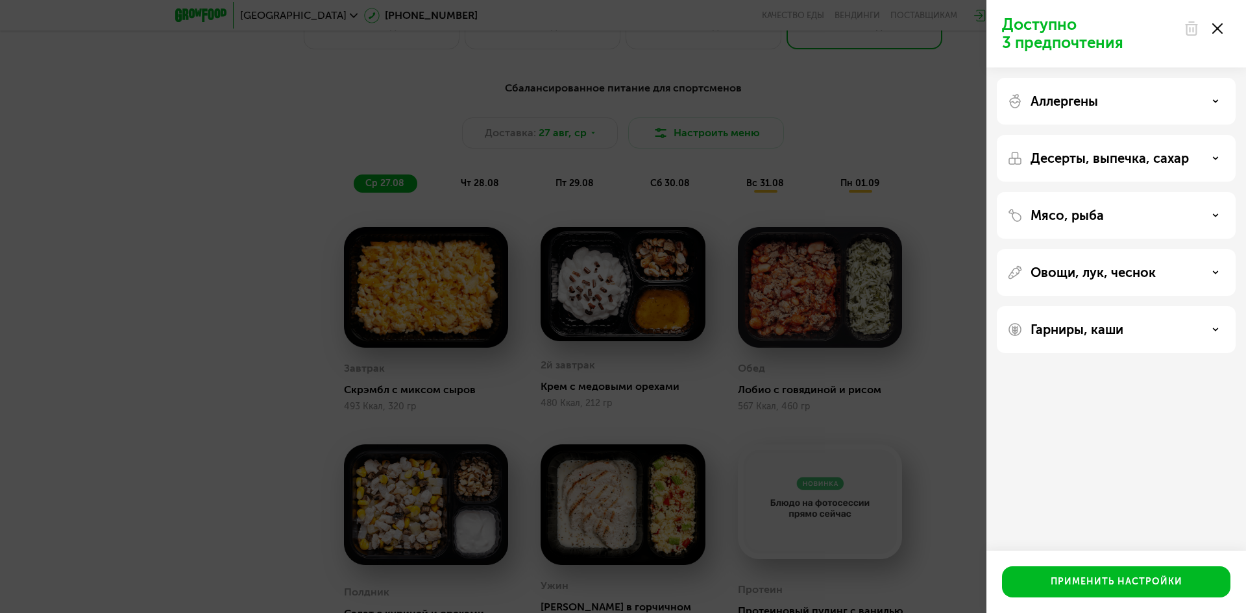
click at [838, 240] on div "Доступно 3 предпочтения Аллергены Десерты, выпечка, сахар Мясо, рыба Овощи, лук…" at bounding box center [623, 306] width 1246 height 613
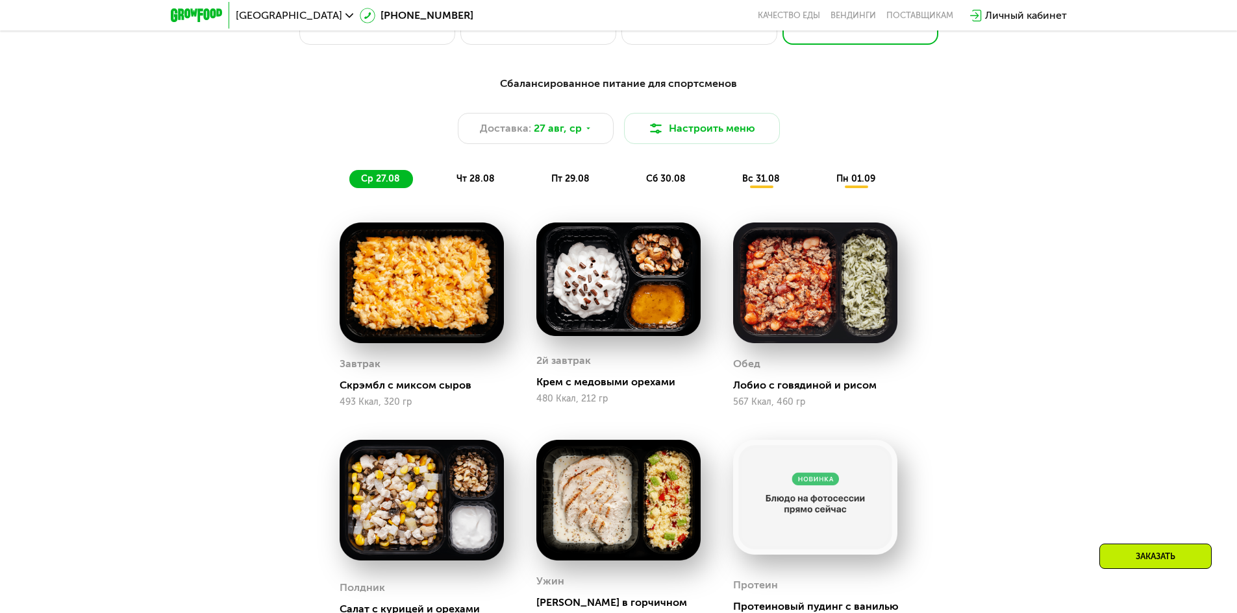
click at [475, 182] on span "чт 28.08" at bounding box center [475, 178] width 38 height 11
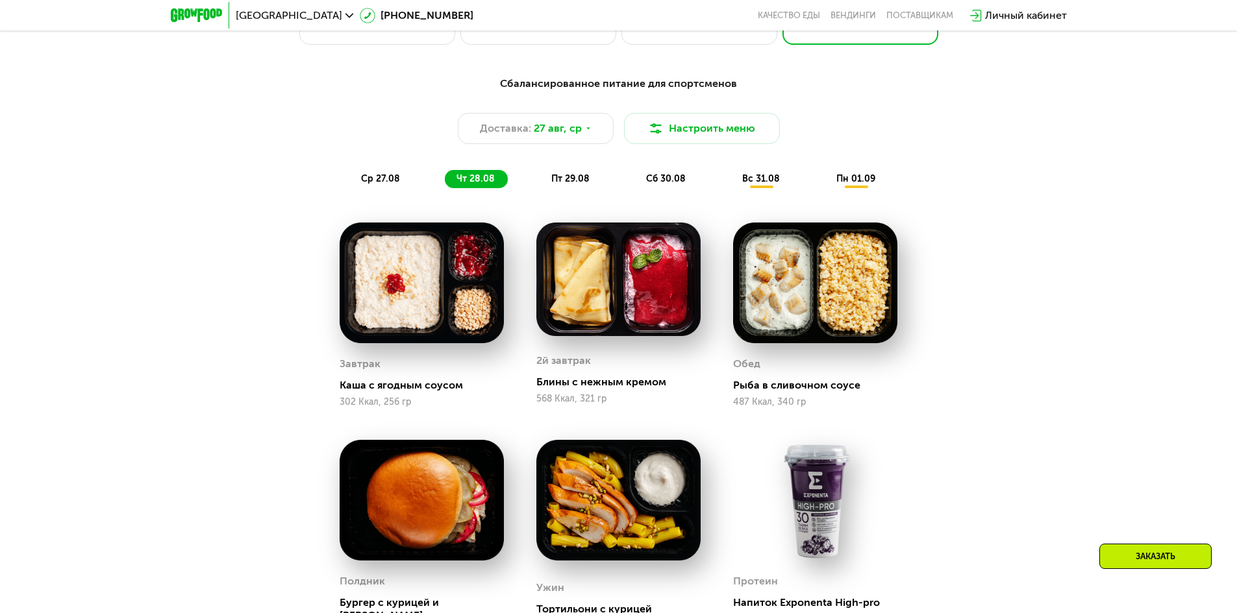
click at [571, 181] on span "пт 29.08" at bounding box center [570, 178] width 38 height 11
click at [730, 177] on div "сб 30.08" at bounding box center [761, 179] width 62 height 18
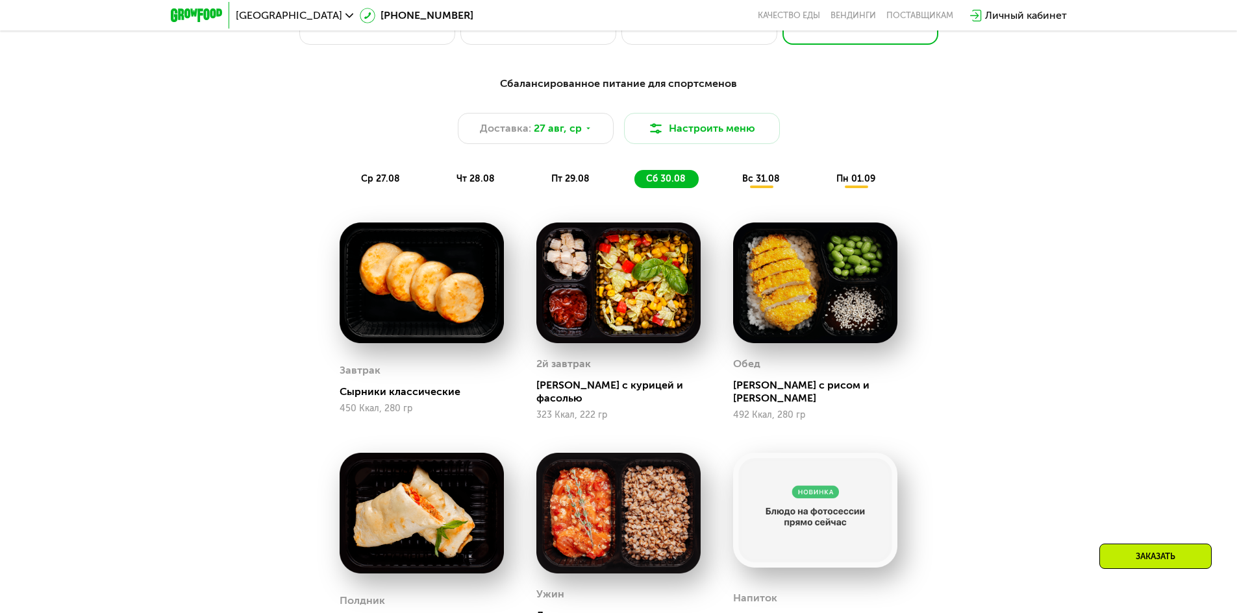
click at [743, 184] on span "вс 31.08" at bounding box center [761, 178] width 38 height 11
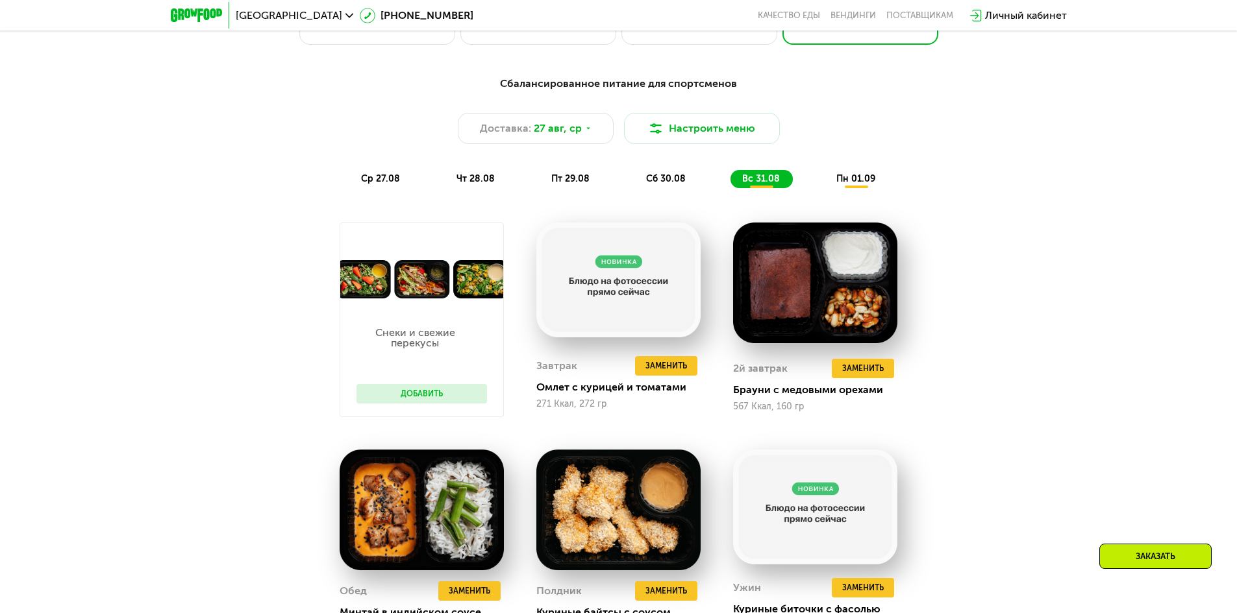
click at [845, 176] on div "пн 01.09" at bounding box center [856, 179] width 64 height 18
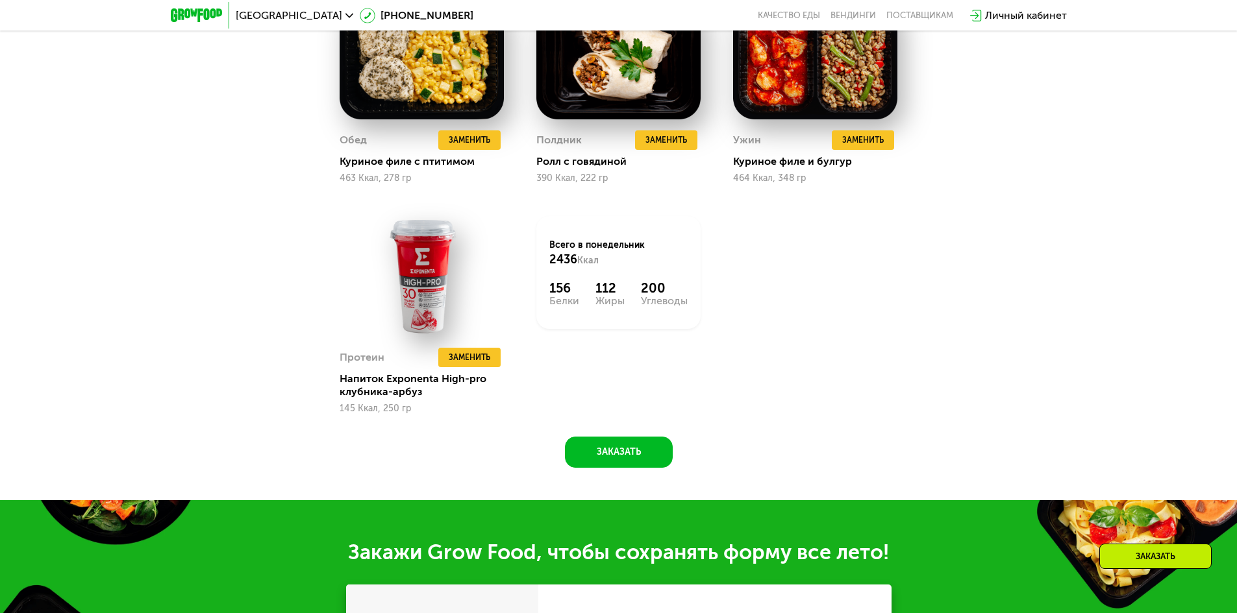
scroll to position [1246, 0]
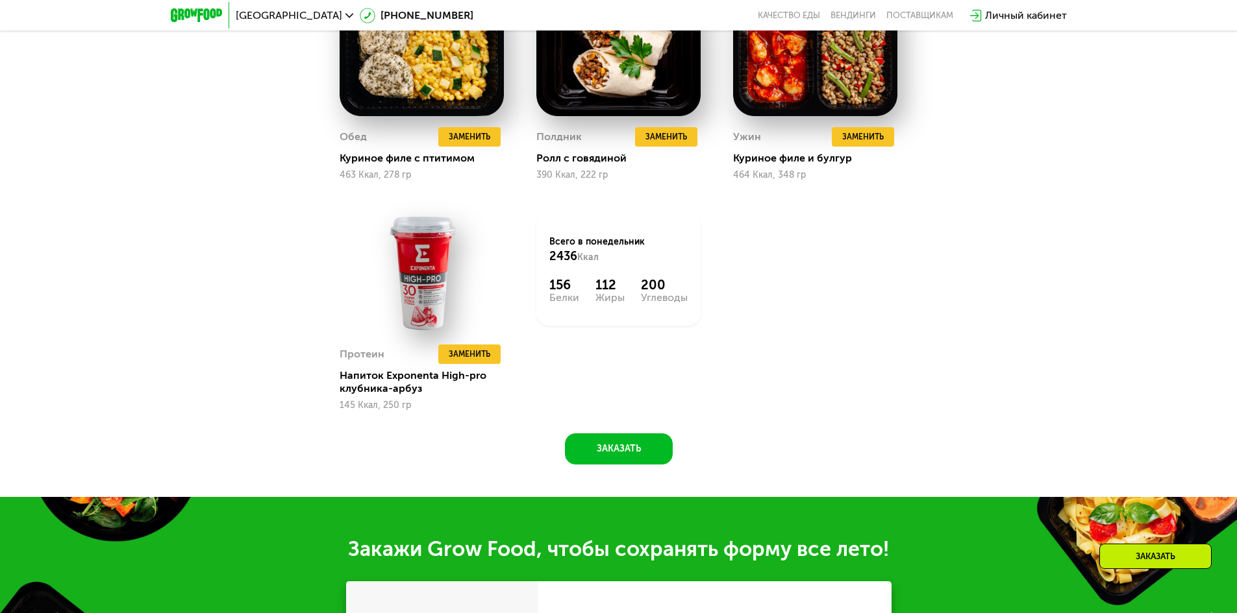
click at [608, 437] on div "Сбалансированное питание для спортсменов Доставка: [DATE] Настроить меню ср 27.…" at bounding box center [619, 39] width 800 height 851
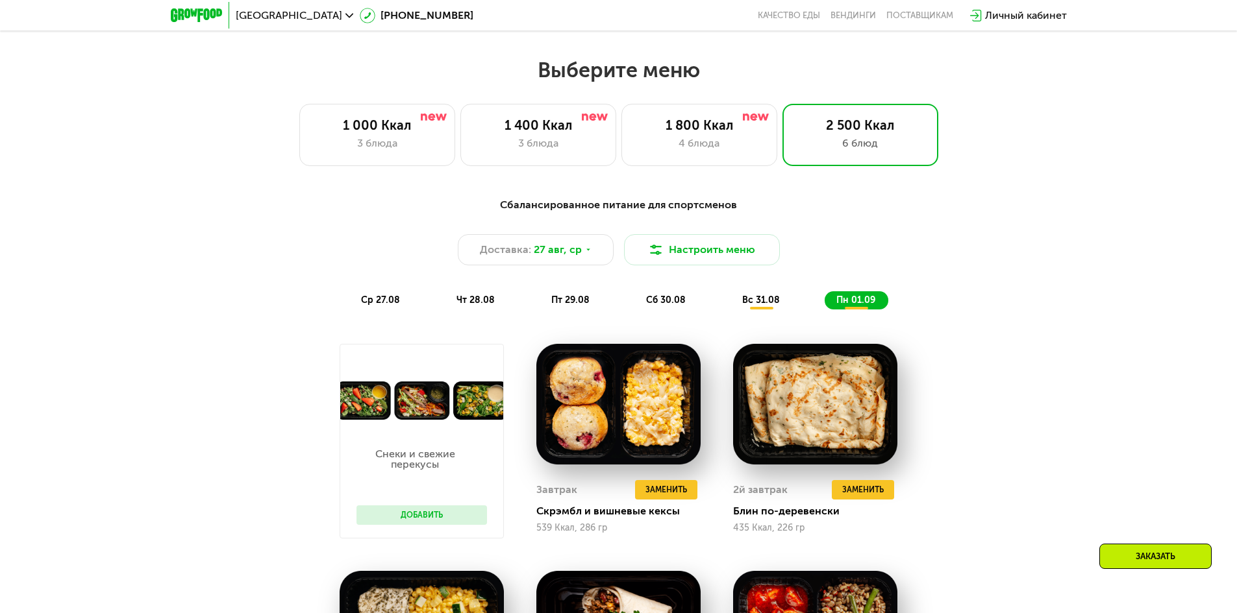
scroll to position [597, 0]
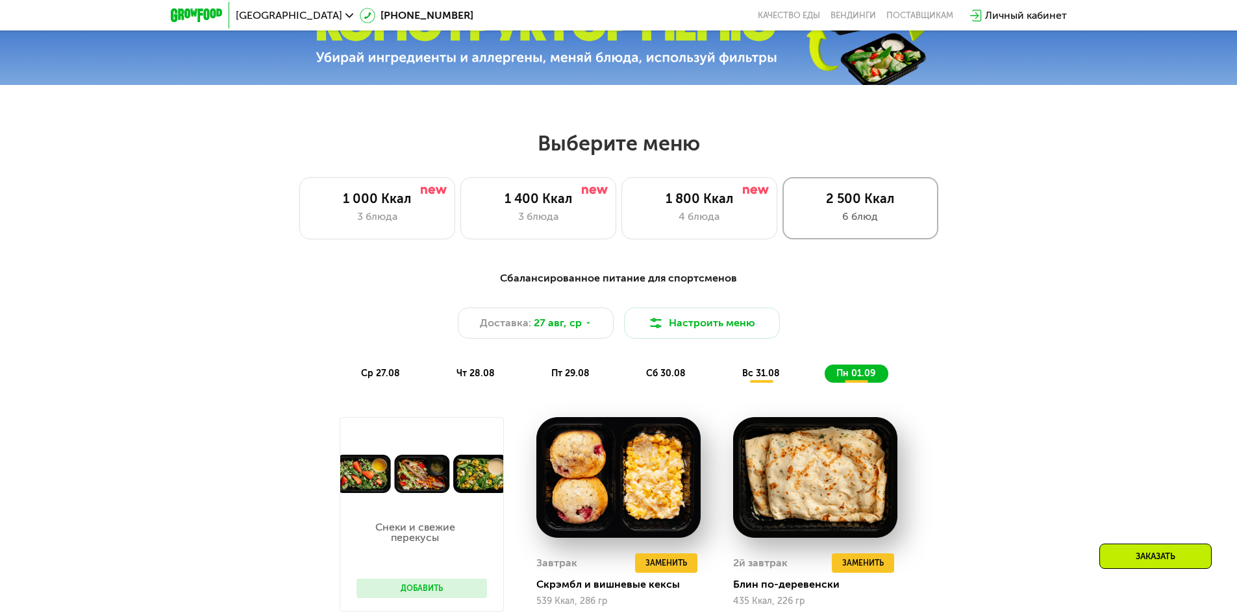
click at [842, 215] on div "6 блюд" at bounding box center [860, 217] width 129 height 16
click at [367, 375] on span "ср 27.08" at bounding box center [380, 373] width 39 height 11
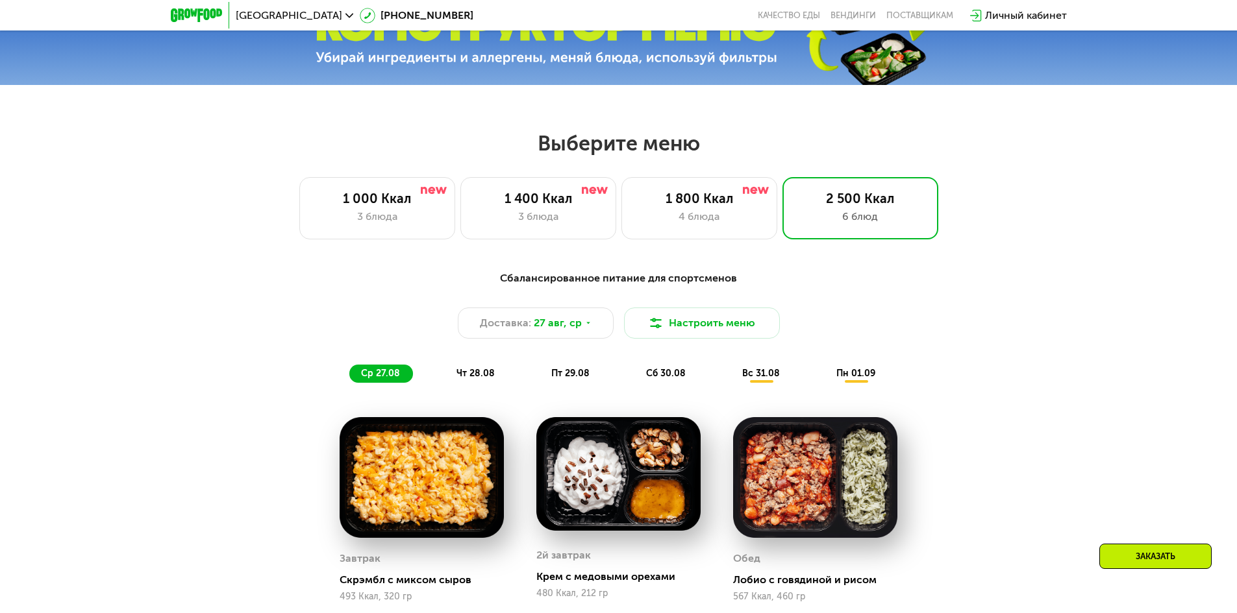
click at [463, 376] on span "чт 28.08" at bounding box center [475, 373] width 38 height 11
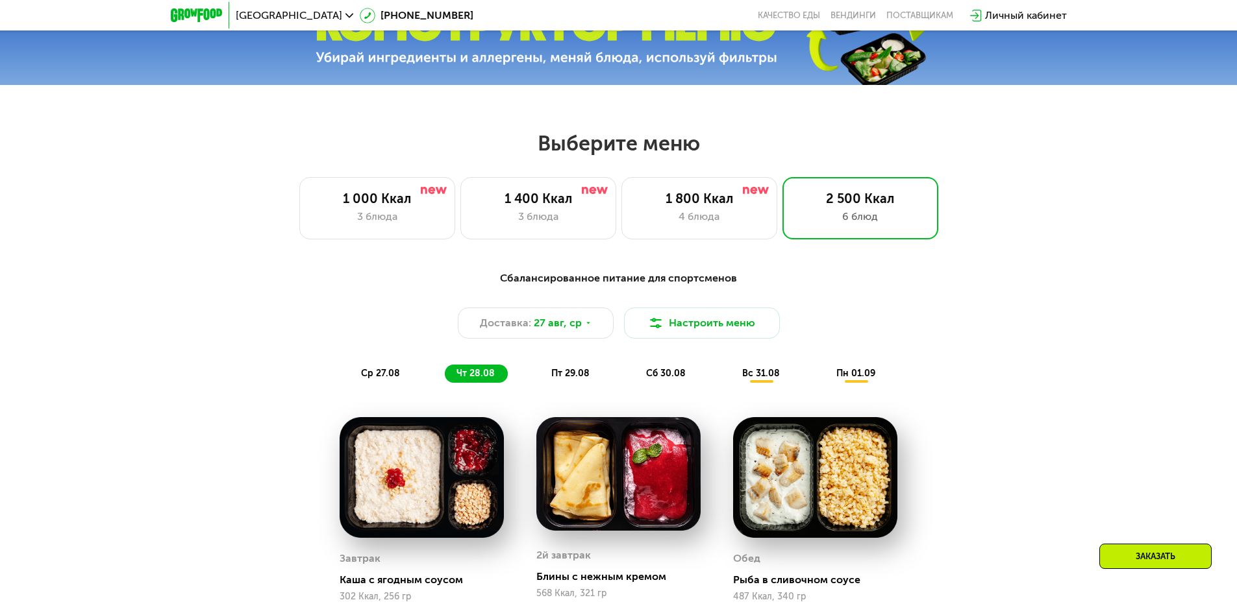
click at [634, 383] on div "пт 29.08" at bounding box center [666, 374] width 64 height 18
click at [673, 372] on span "сб 30.08" at bounding box center [666, 373] width 40 height 11
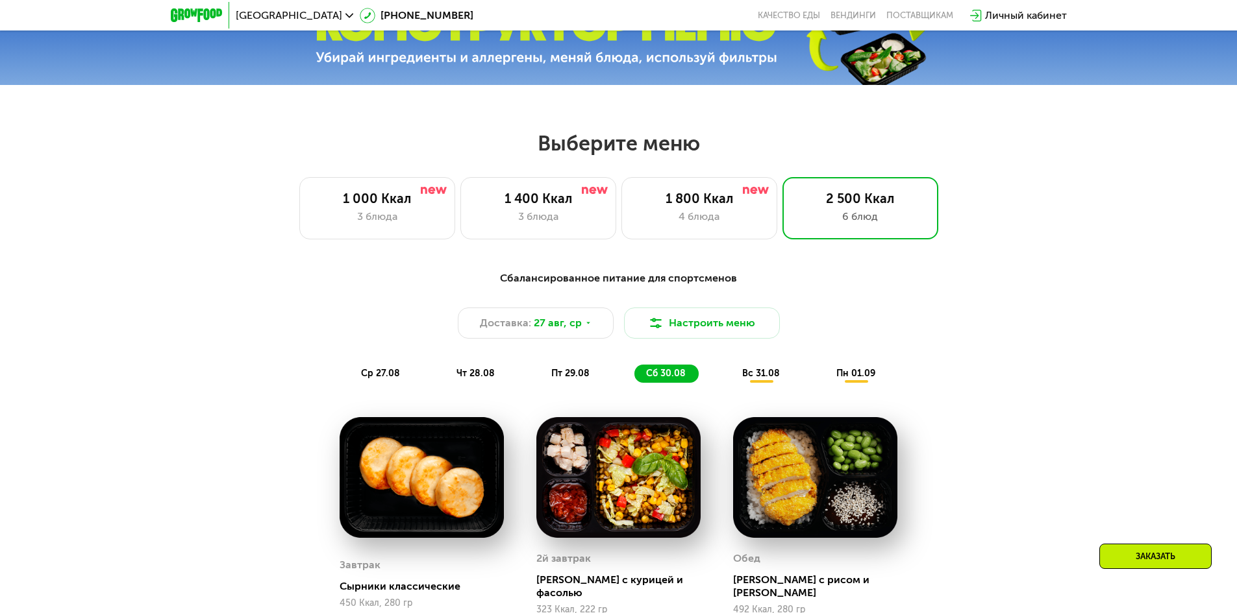
click at [824, 377] on div "вс 31.08" at bounding box center [856, 374] width 64 height 18
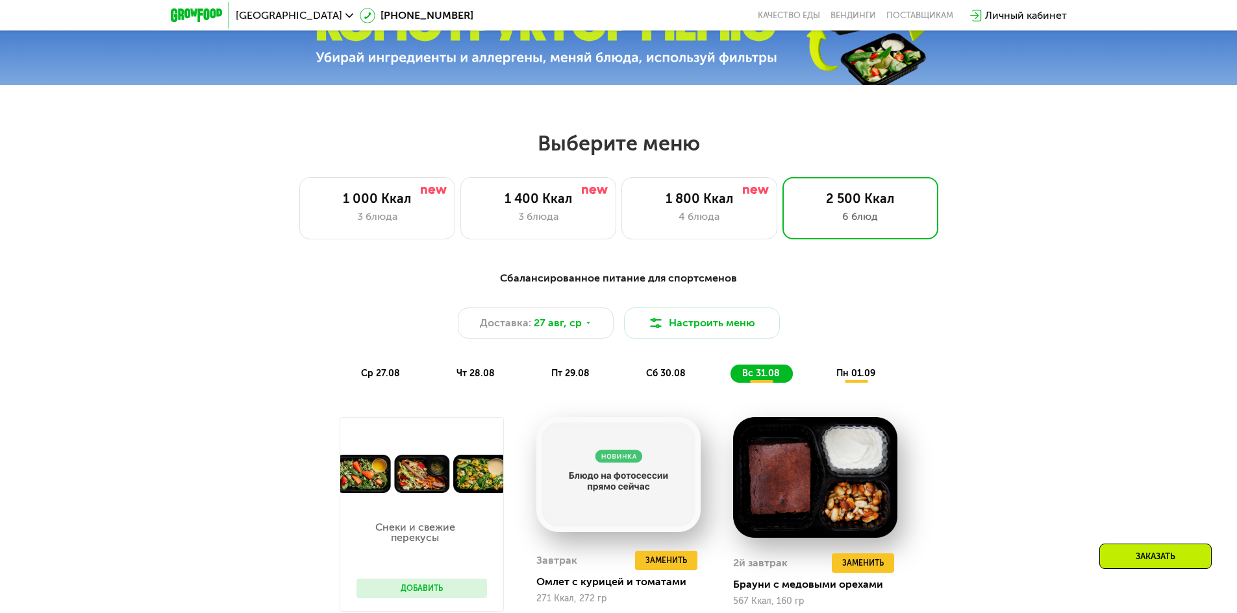
click at [864, 373] on span "пн 01.09" at bounding box center [855, 373] width 39 height 11
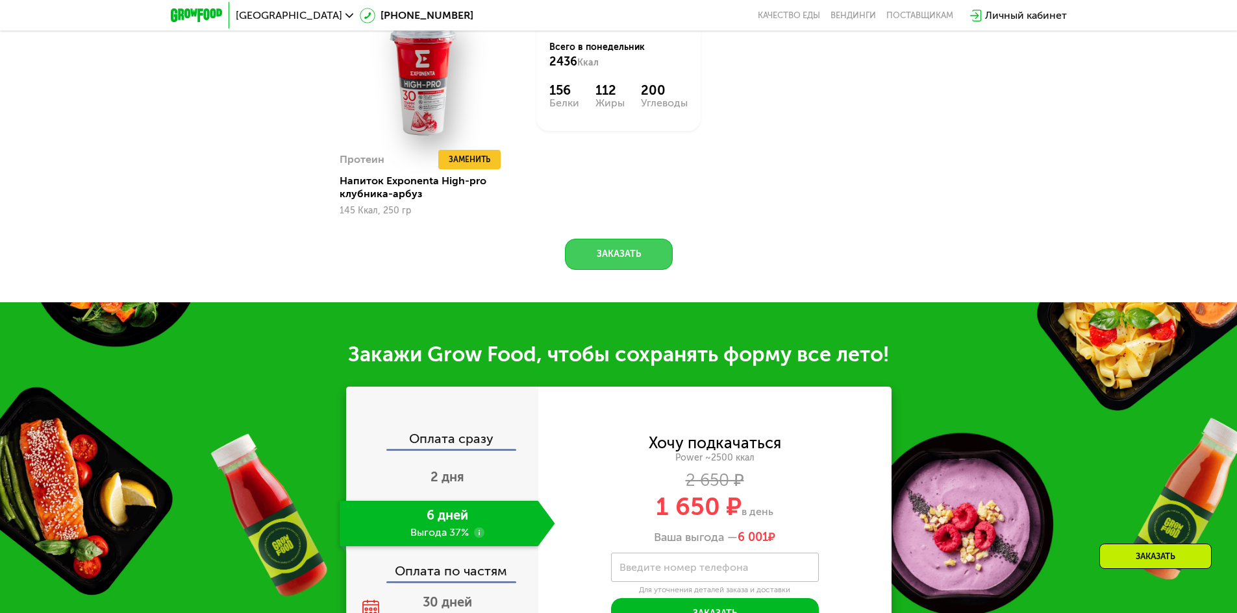
click at [606, 257] on button "Заказать" at bounding box center [619, 254] width 108 height 31
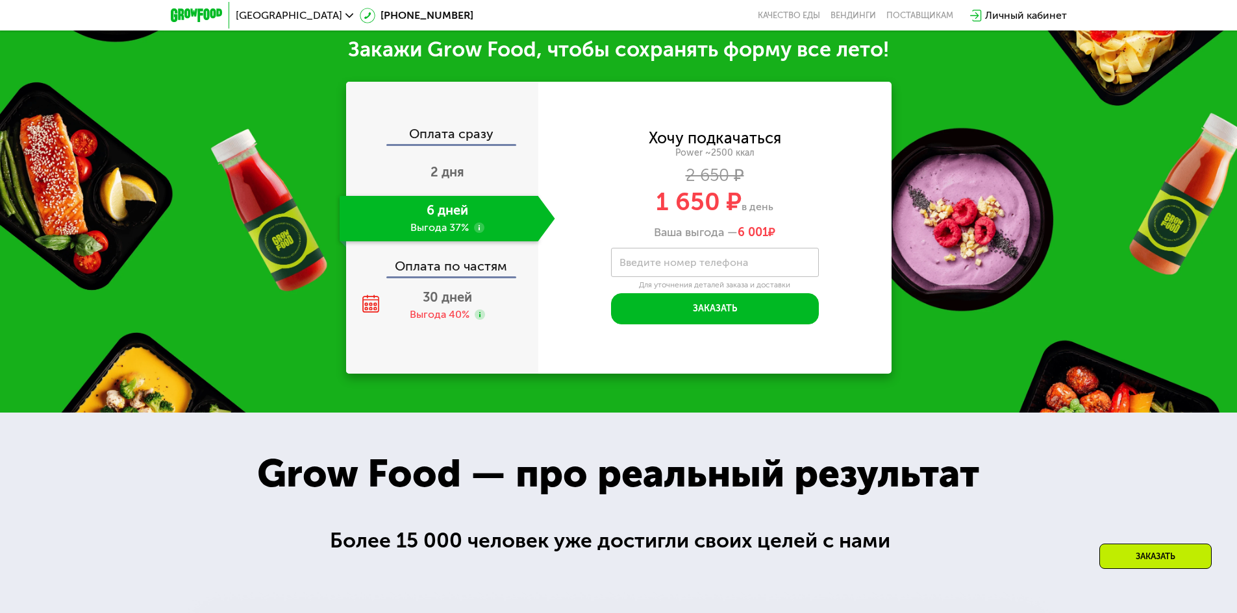
scroll to position [1747, 0]
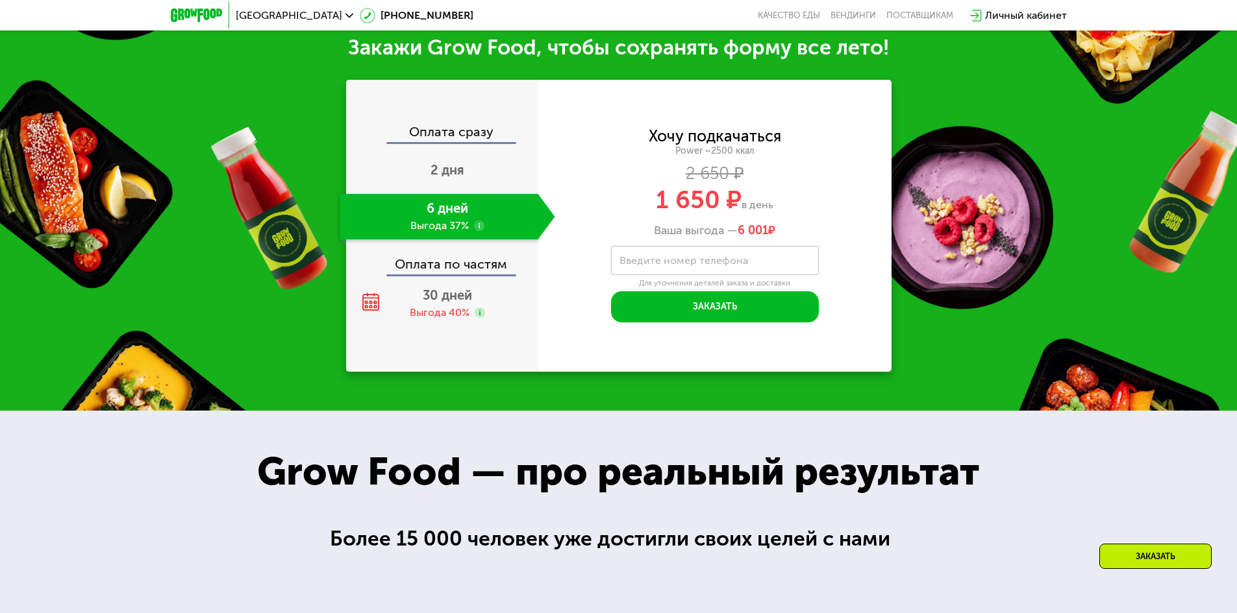
click at [477, 227] on use at bounding box center [479, 226] width 10 height 10
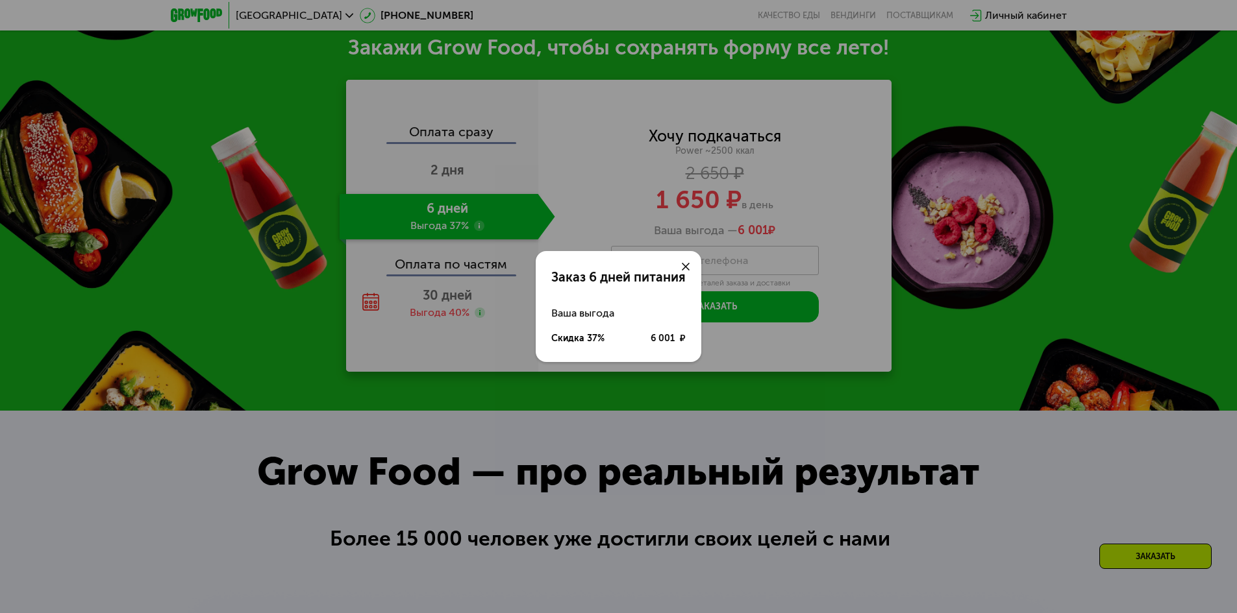
click at [448, 244] on div "Заказ 6 дней питания Ваша выгода Скидка 37% 6 001 ₽" at bounding box center [618, 306] width 1237 height 613
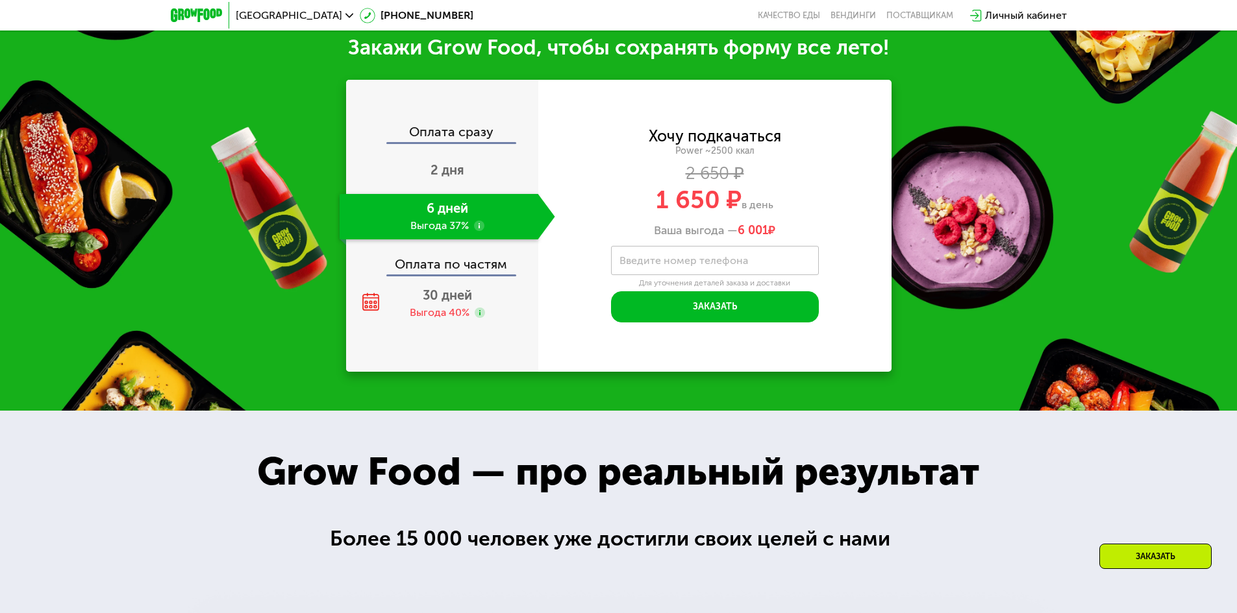
click at [713, 264] on label "Введите номер телефона" at bounding box center [683, 260] width 129 height 7
click at [713, 269] on input "Введите номер телефона" at bounding box center [715, 260] width 208 height 29
type input "**********"
click at [477, 229] on use at bounding box center [479, 226] width 10 height 10
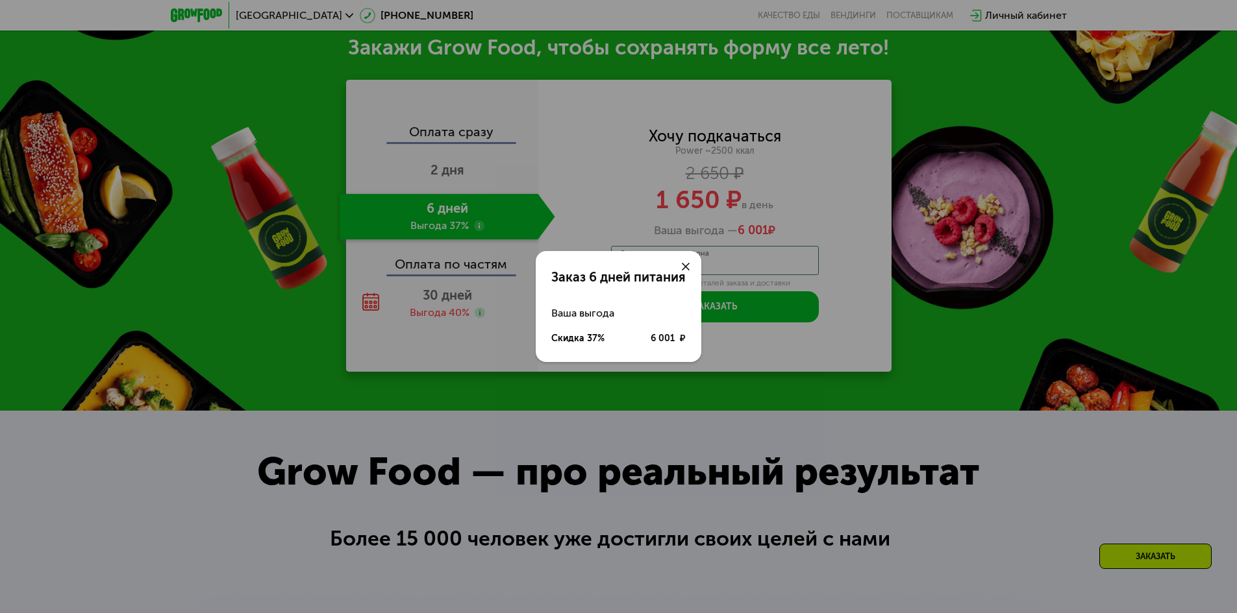
click at [676, 259] on div at bounding box center [685, 266] width 31 height 31
click at [689, 270] on use at bounding box center [686, 267] width 8 height 8
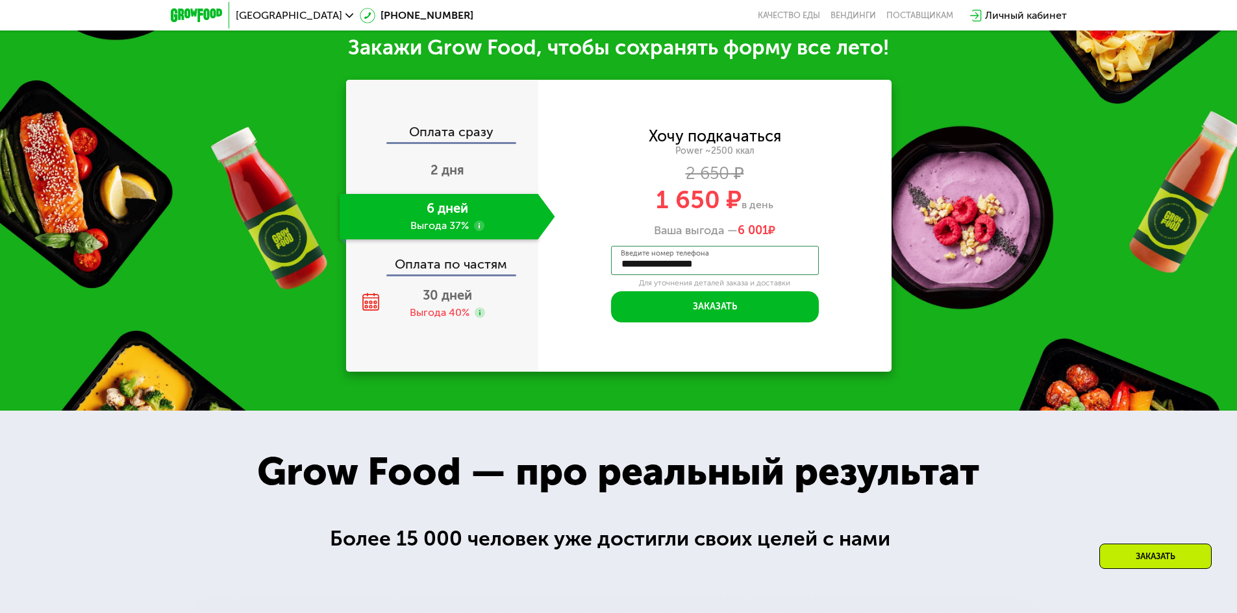
click at [742, 210] on span "в день" at bounding box center [757, 205] width 32 height 12
drag, startPoint x: 657, startPoint y: 210, endPoint x: 826, endPoint y: 216, distance: 168.9
click at [826, 212] on div "1 650 ₽ в день" at bounding box center [714, 200] width 353 height 25
click at [665, 238] on div "Ваша выгода — 6 001 ₽" at bounding box center [714, 231] width 353 height 14
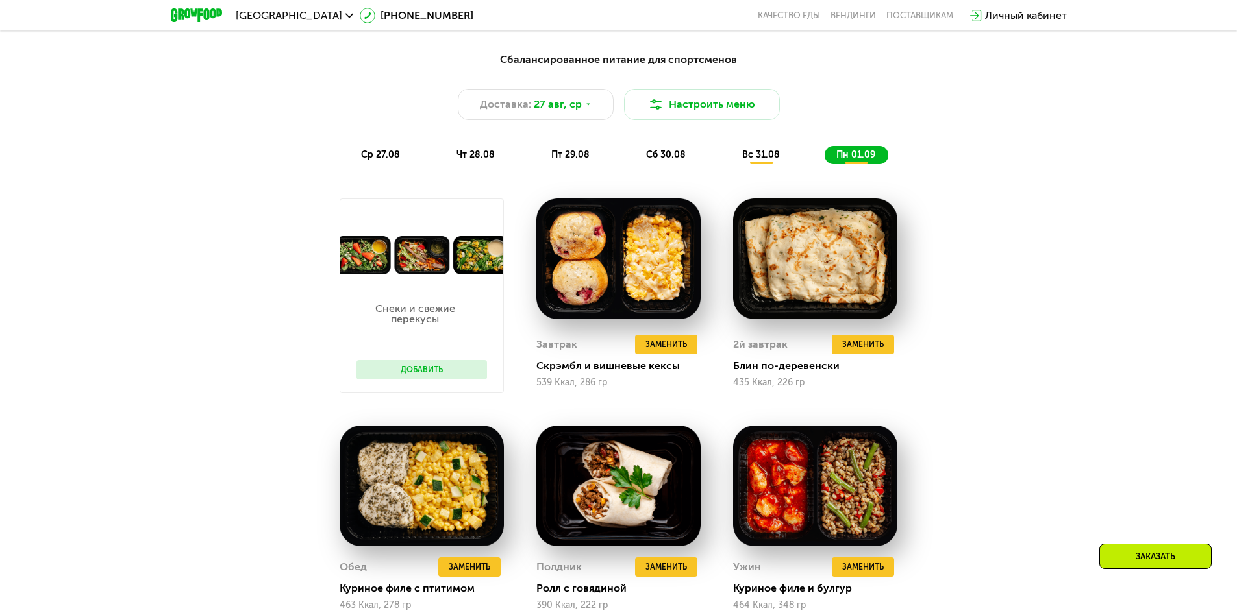
scroll to position [839, 0]
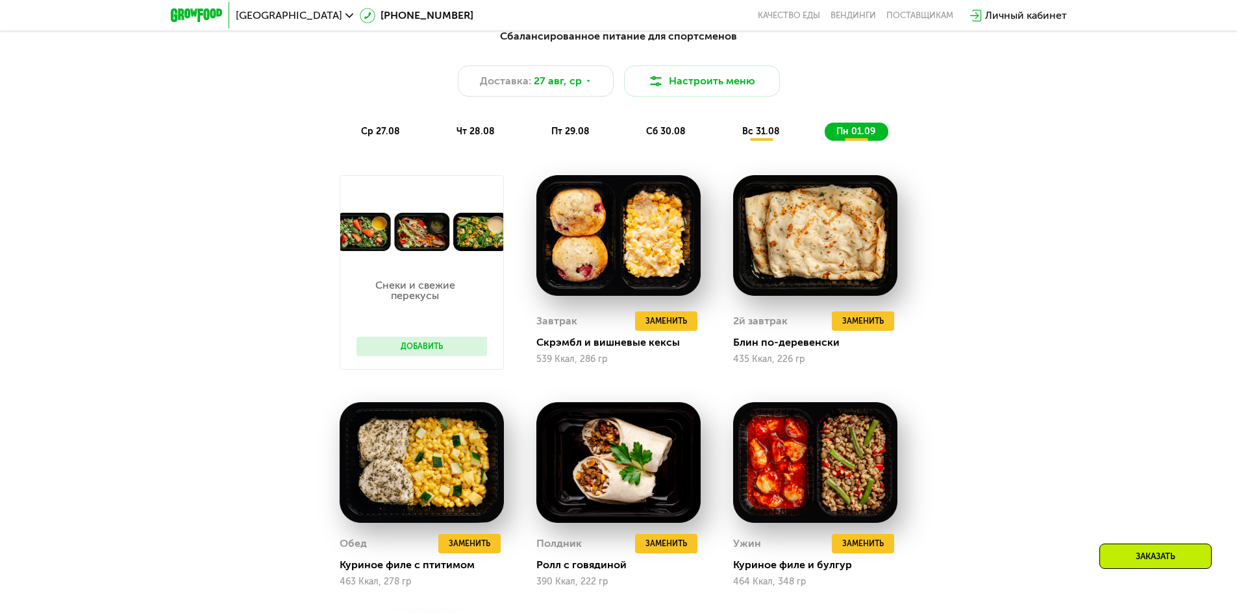
click at [663, 137] on span "сб 30.08" at bounding box center [666, 131] width 40 height 11
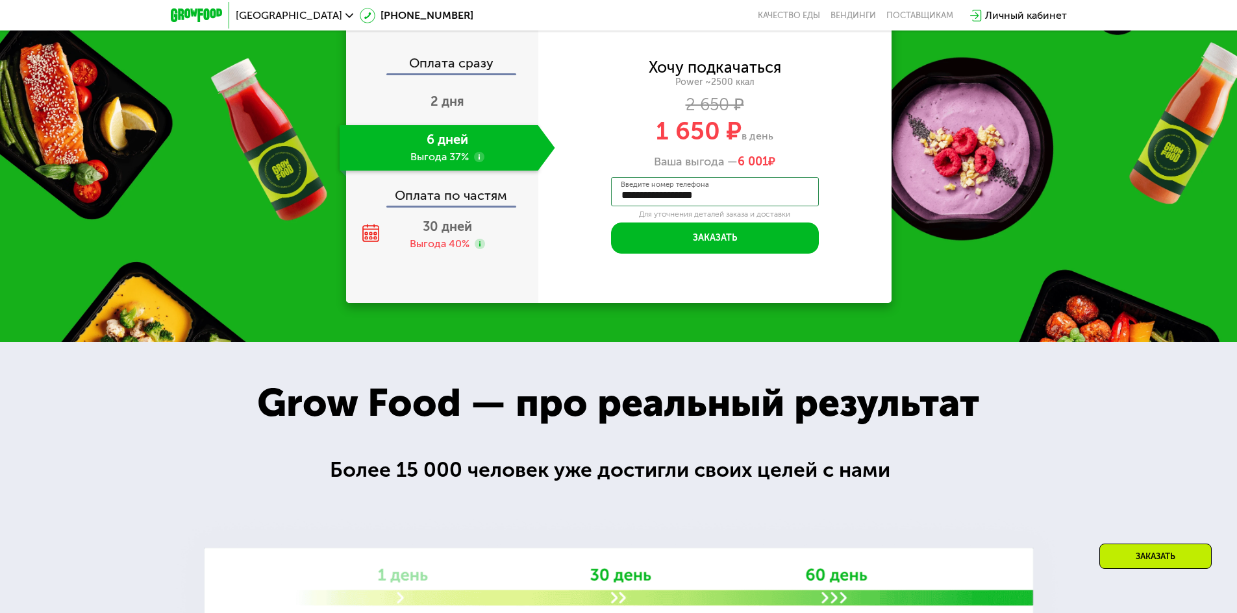
scroll to position [1488, 0]
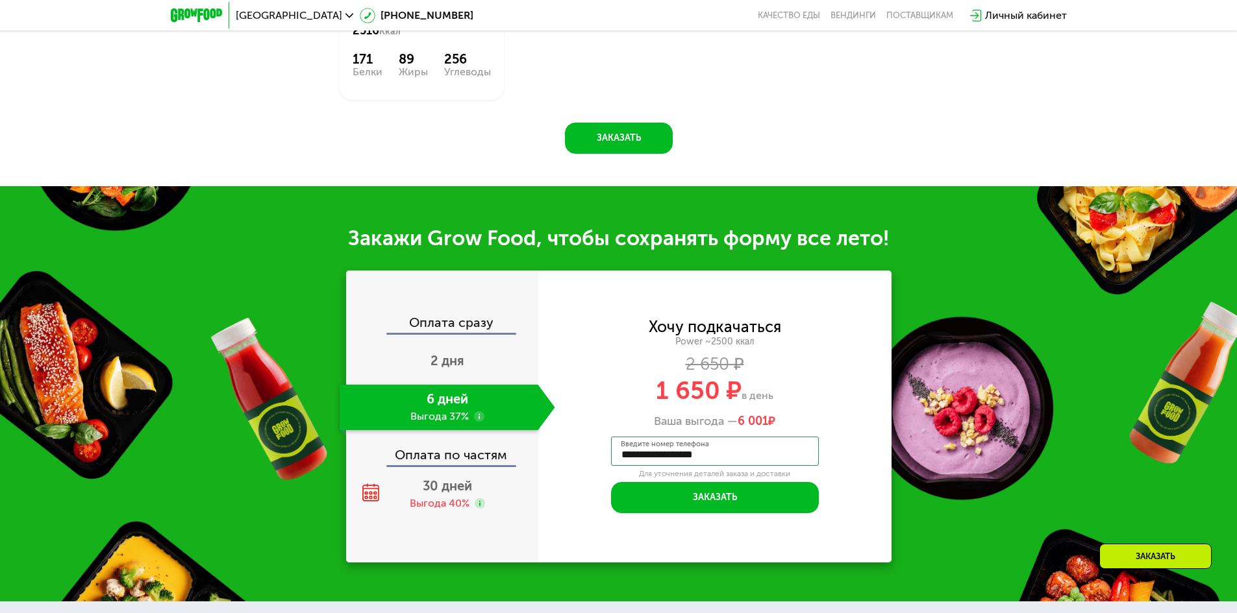
drag, startPoint x: 1012, startPoint y: 485, endPoint x: 981, endPoint y: 286, distance: 201.1
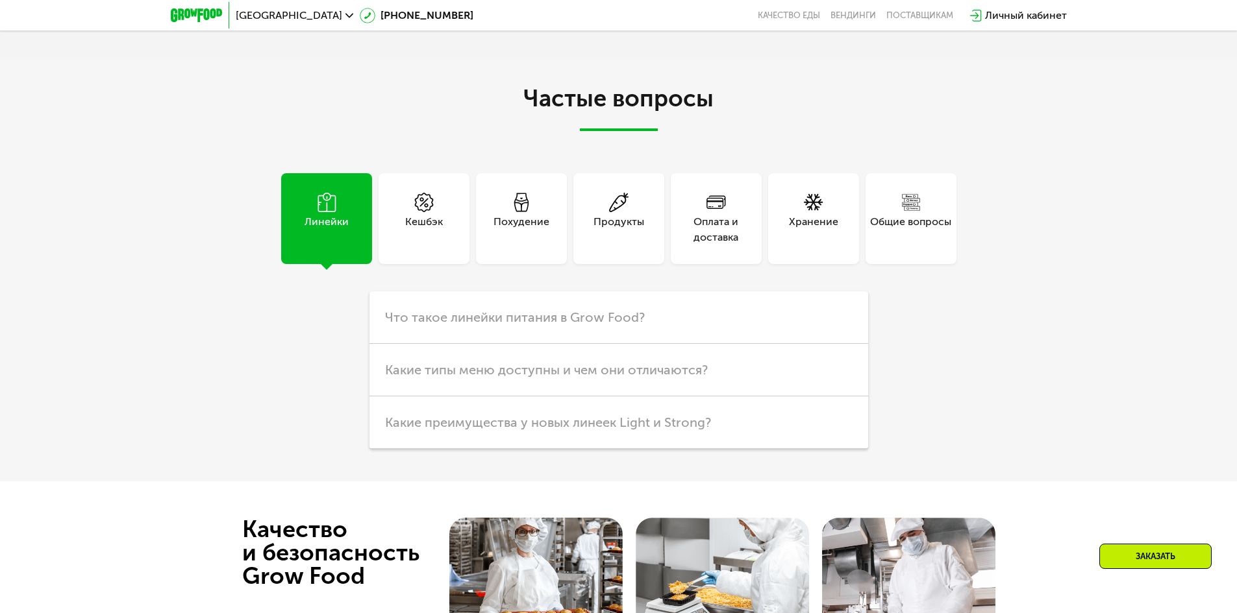
scroll to position [3566, 0]
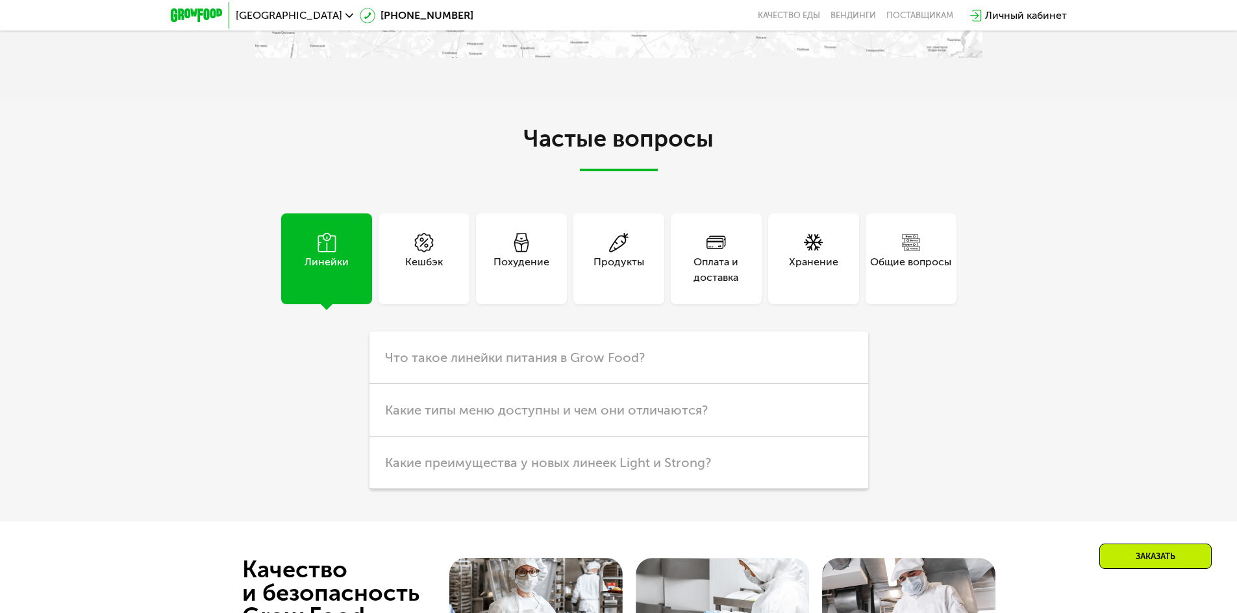
click at [467, 256] on div "Кешбэк" at bounding box center [423, 259] width 91 height 91
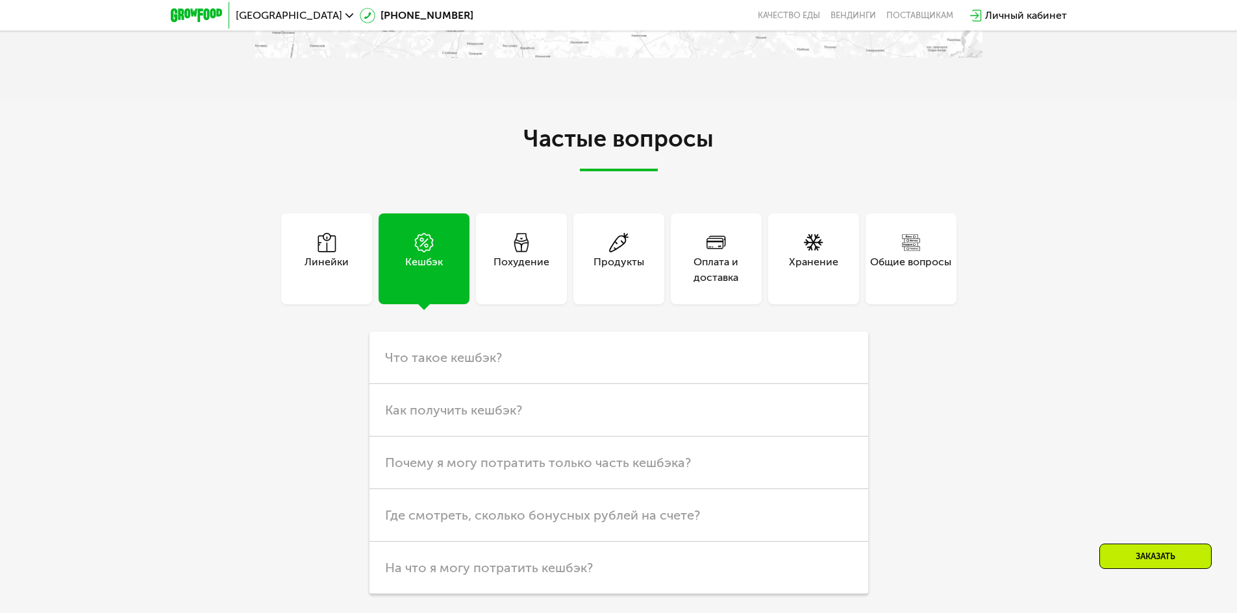
click at [533, 254] on div "Похудение" at bounding box center [521, 269] width 56 height 31
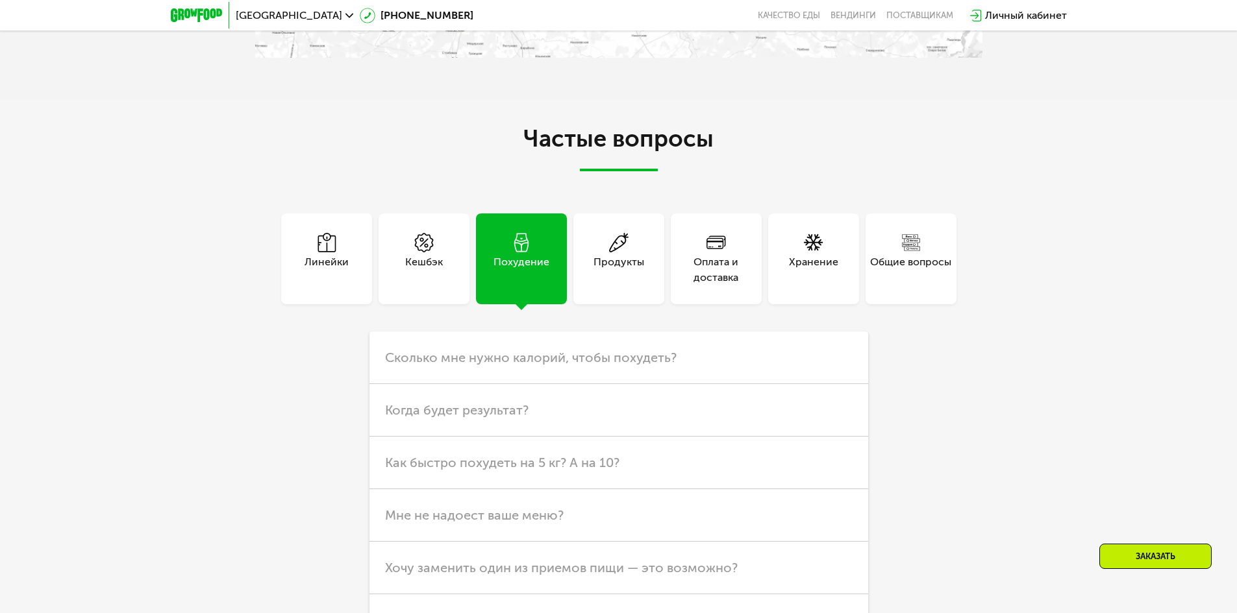
click at [646, 230] on div "Продукты" at bounding box center [618, 259] width 91 height 91
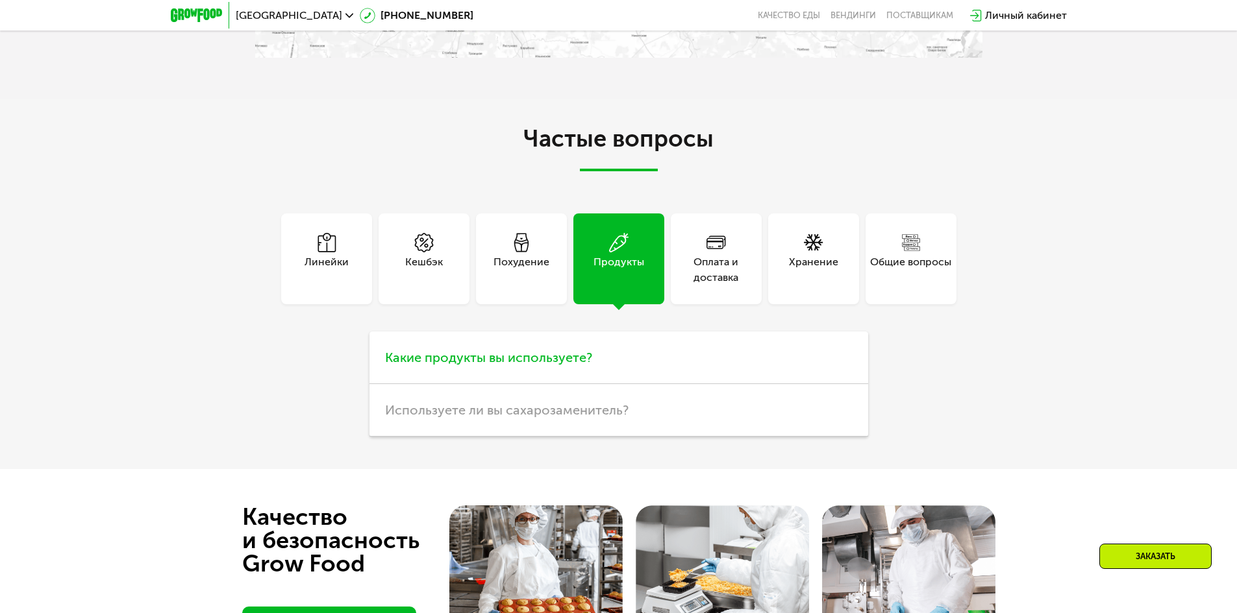
click at [576, 350] on span "Какие продукты вы используете?" at bounding box center [488, 358] width 207 height 16
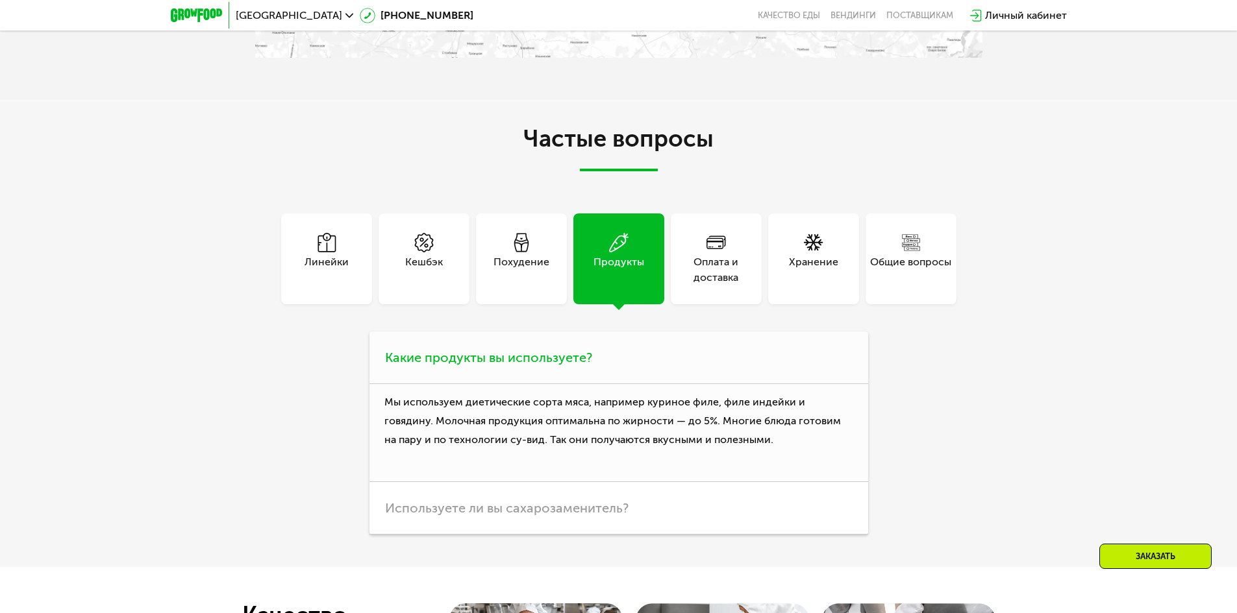
click at [576, 350] on span "Какие продукты вы используете?" at bounding box center [488, 358] width 207 height 16
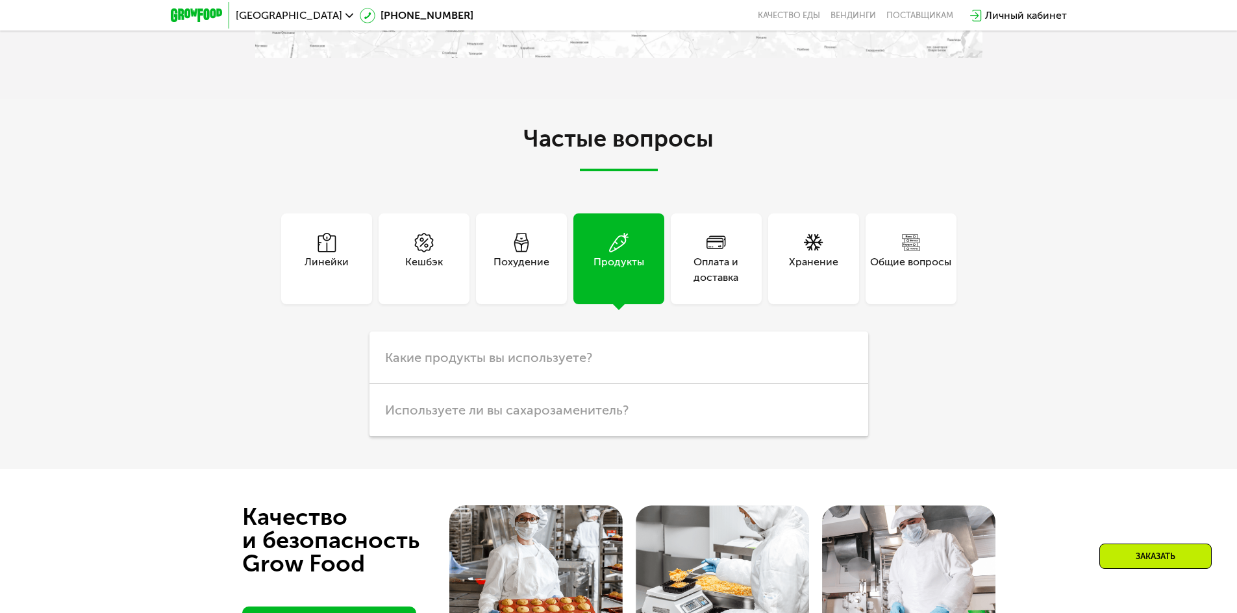
click at [880, 254] on div "Общие вопросы" at bounding box center [910, 269] width 81 height 31
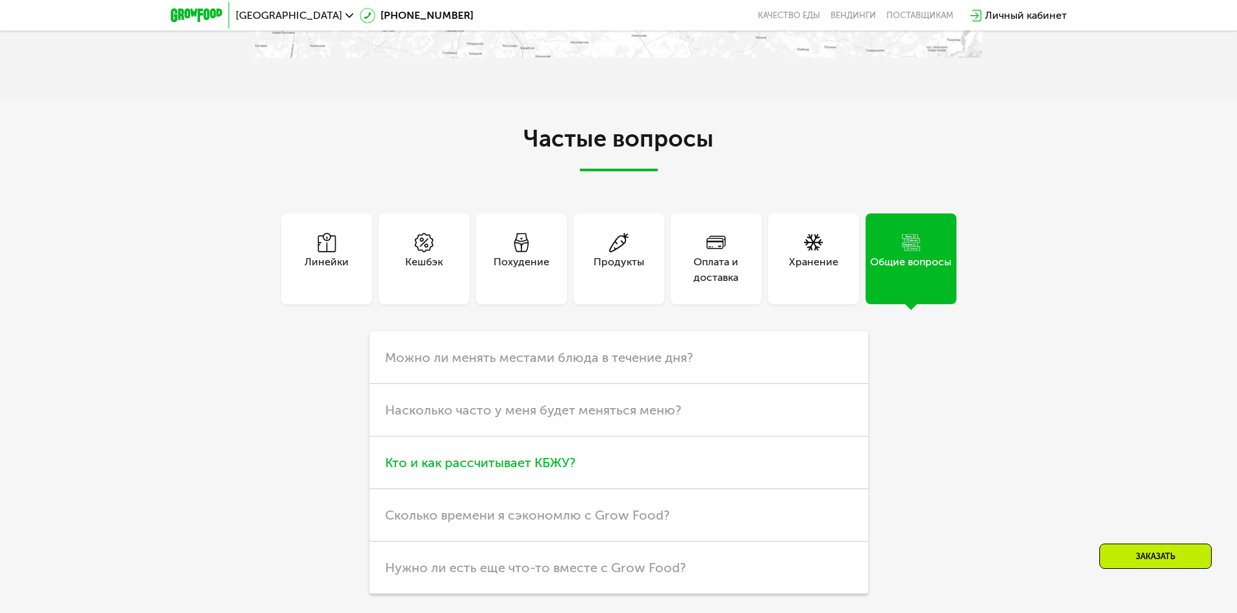
click at [626, 439] on h3 "Кто и как рассчитывает КБЖУ?" at bounding box center [618, 463] width 499 height 53
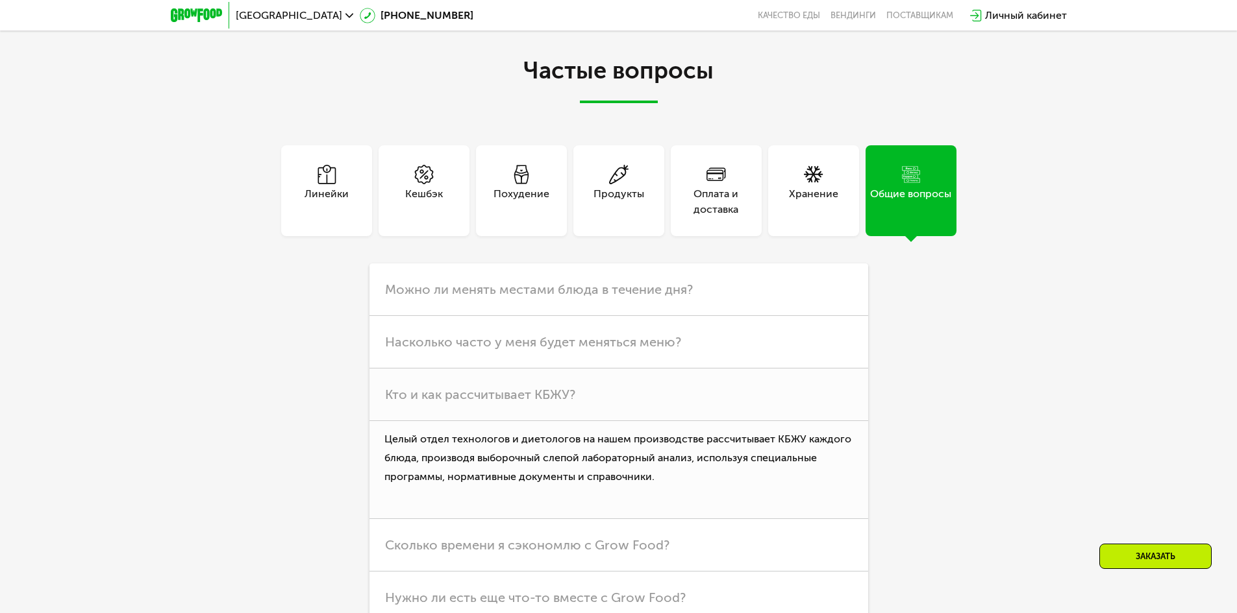
scroll to position [3638, 0]
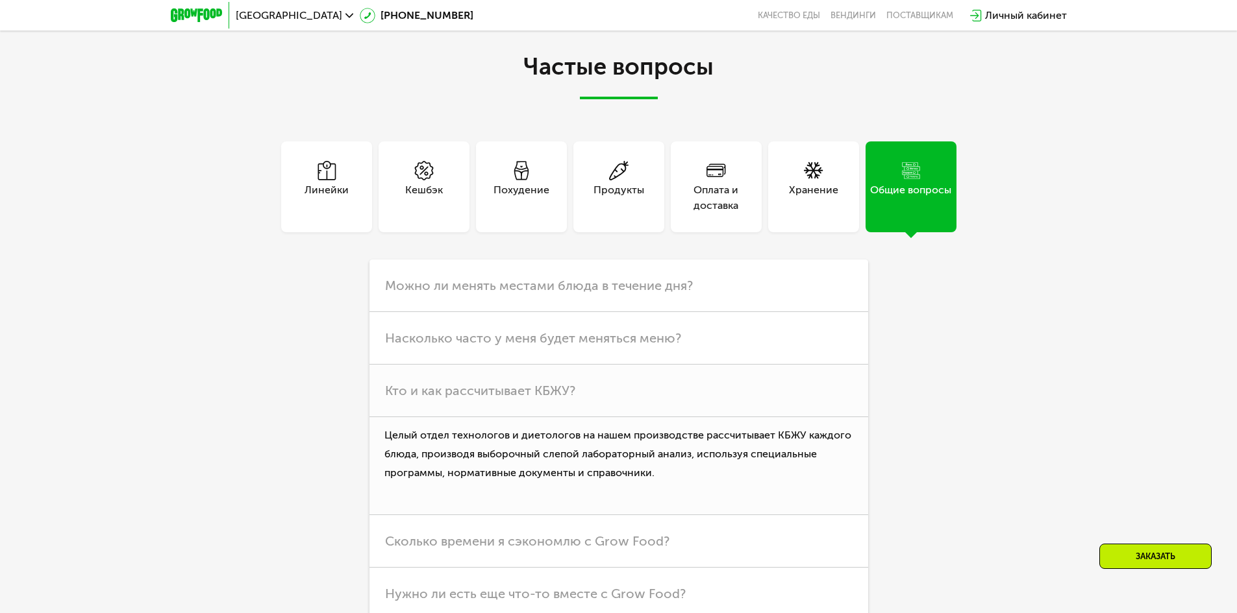
click at [290, 197] on div "Линейки" at bounding box center [326, 187] width 91 height 91
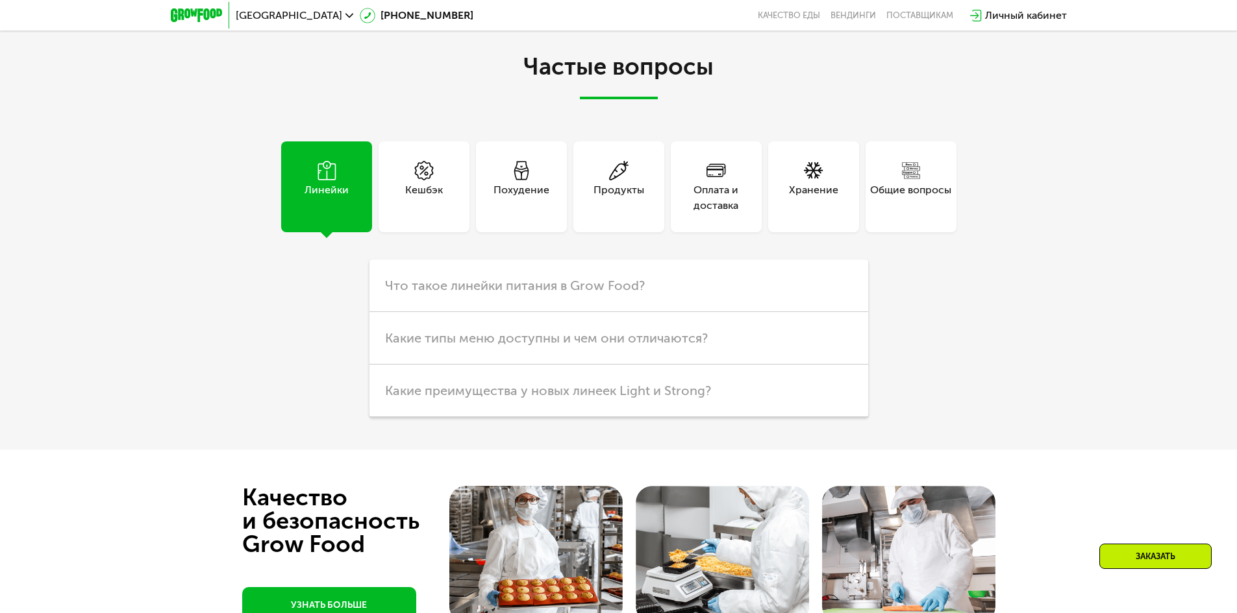
click at [878, 152] on div "Общие вопросы" at bounding box center [910, 187] width 91 height 91
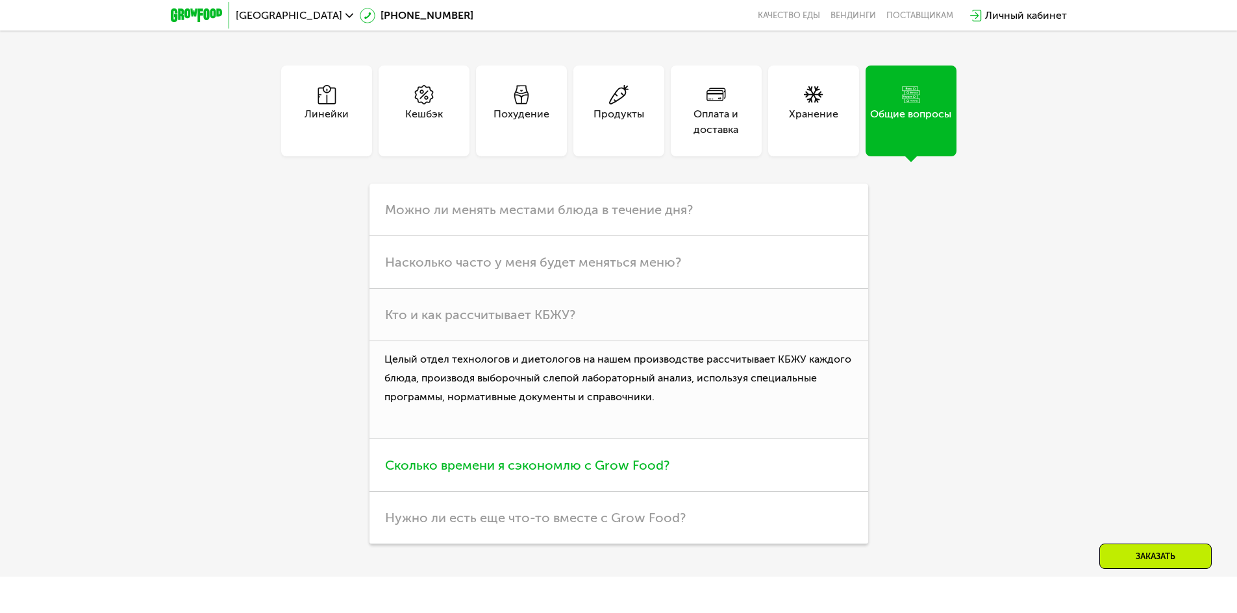
scroll to position [3833, 0]
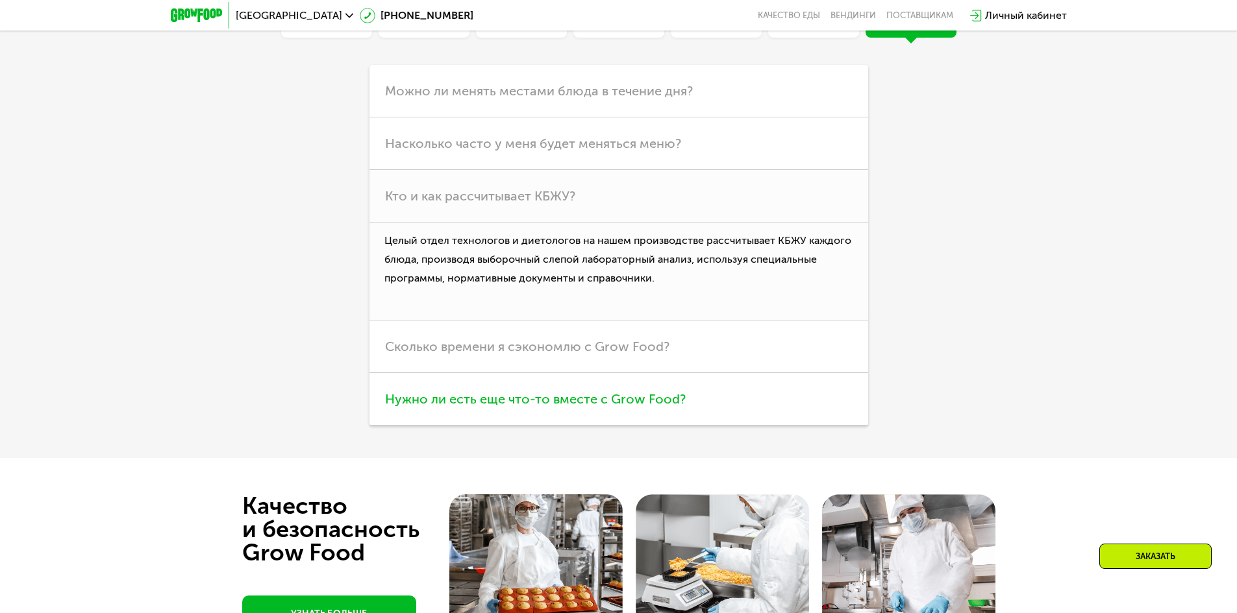
click at [457, 396] on h3 "Нужно ли есть еще что-то вместе с Grow Food?" at bounding box center [618, 399] width 499 height 53
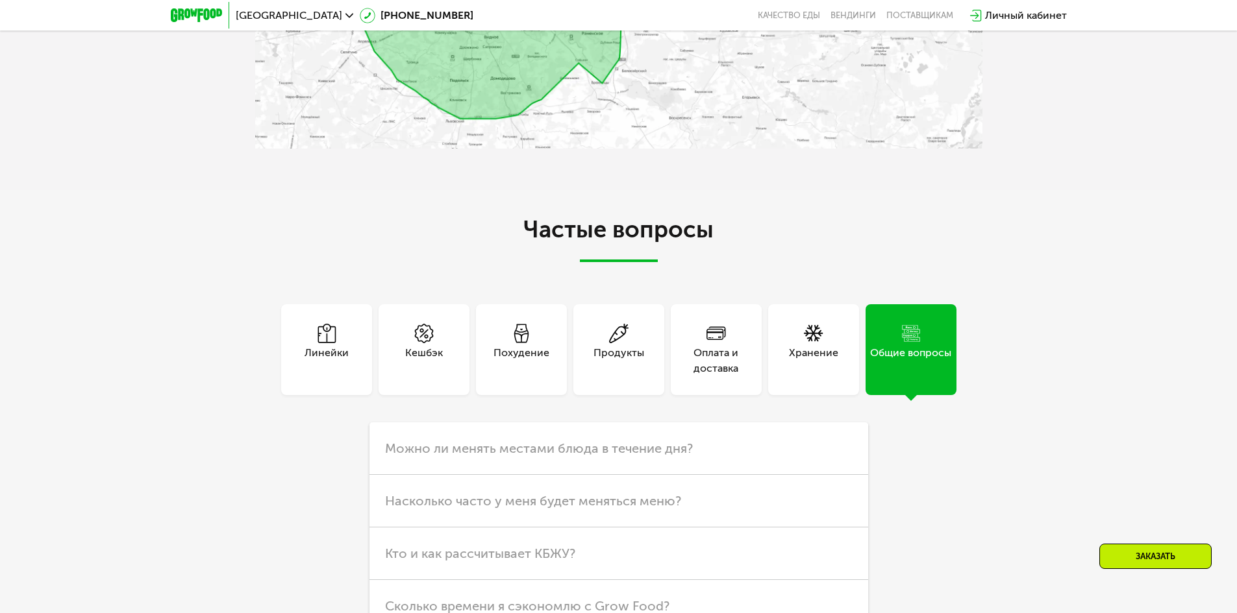
scroll to position [3474, 0]
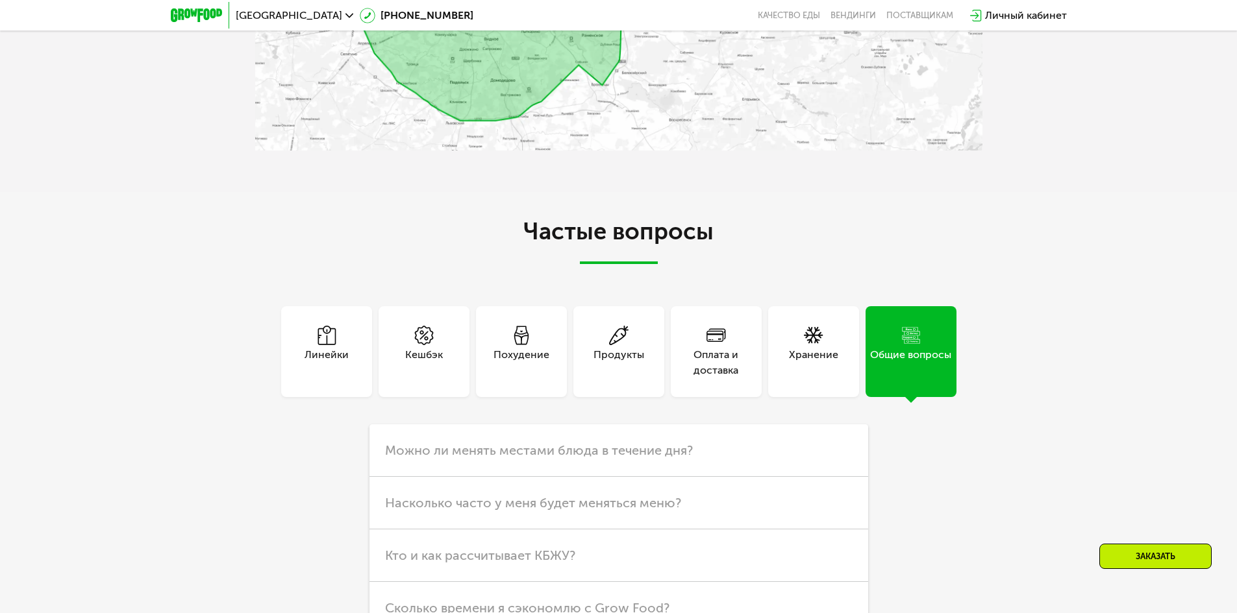
click at [309, 365] on div "Линейки" at bounding box center [326, 351] width 91 height 91
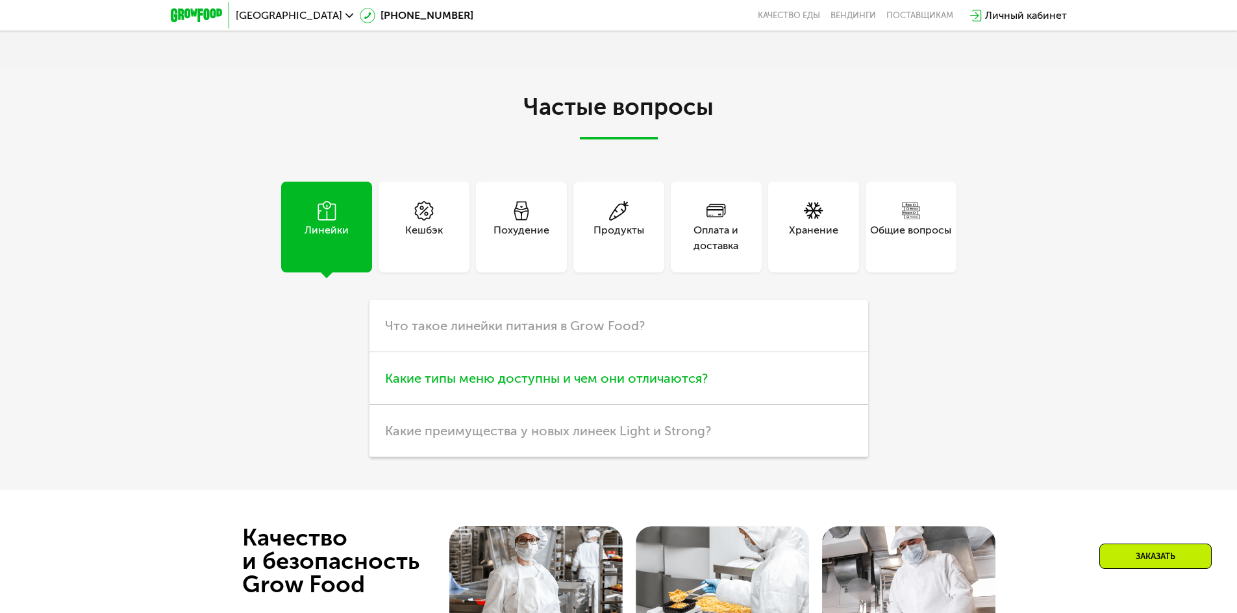
scroll to position [3603, 0]
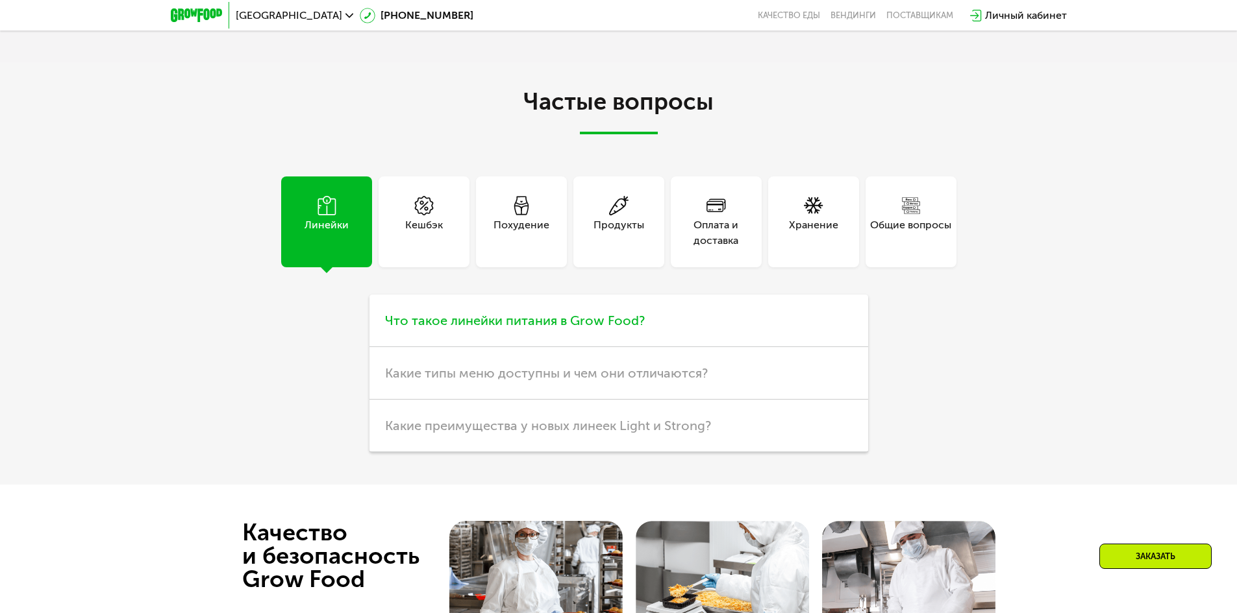
click at [610, 313] on span "Что такое линейки питания в Grow Food?" at bounding box center [515, 321] width 260 height 16
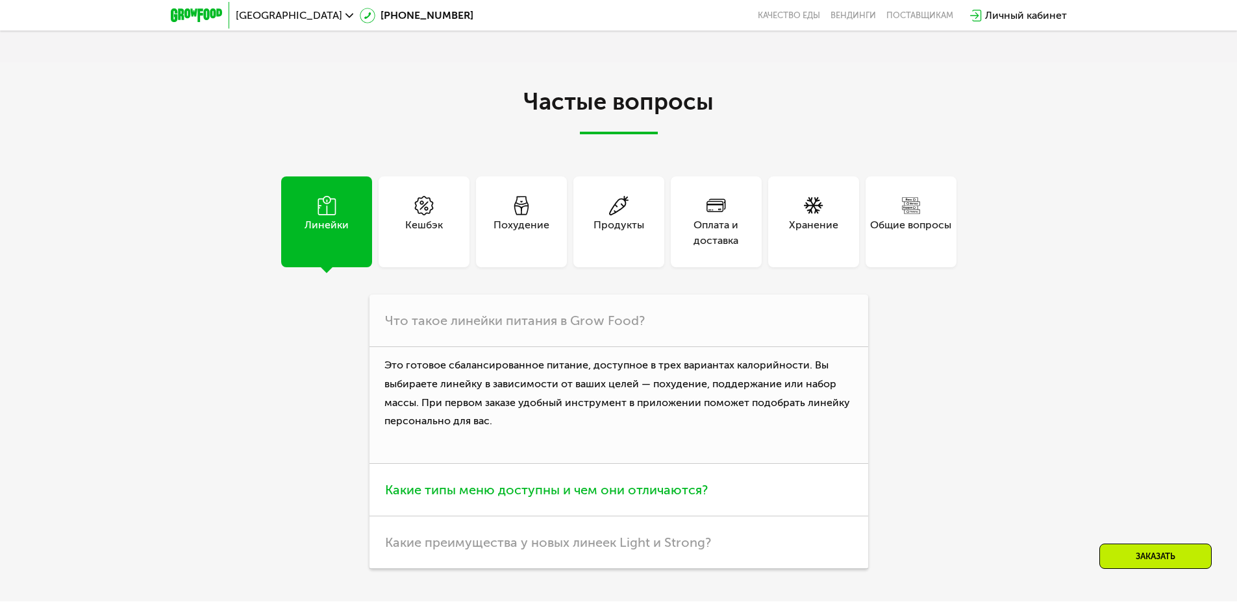
click at [662, 464] on h3 "Какие типы меню доступны и чем они отличаются?" at bounding box center [618, 490] width 499 height 53
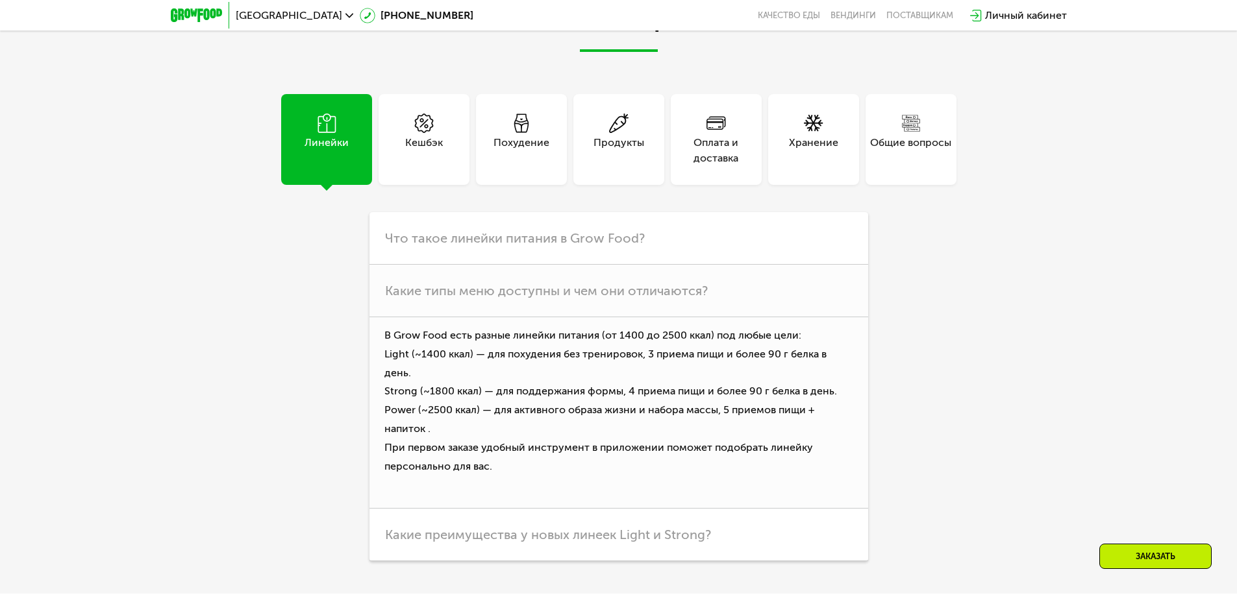
scroll to position [3692, 0]
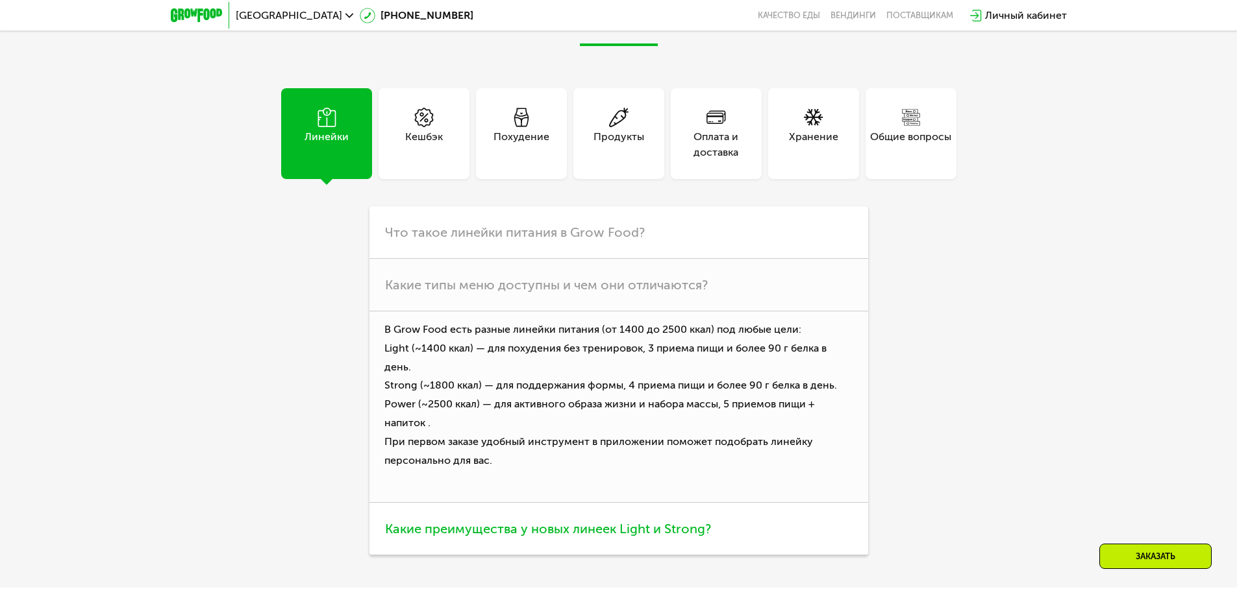
click at [427, 503] on h3 "Какие преимущества у новых линеек Light и Strong?" at bounding box center [618, 529] width 499 height 53
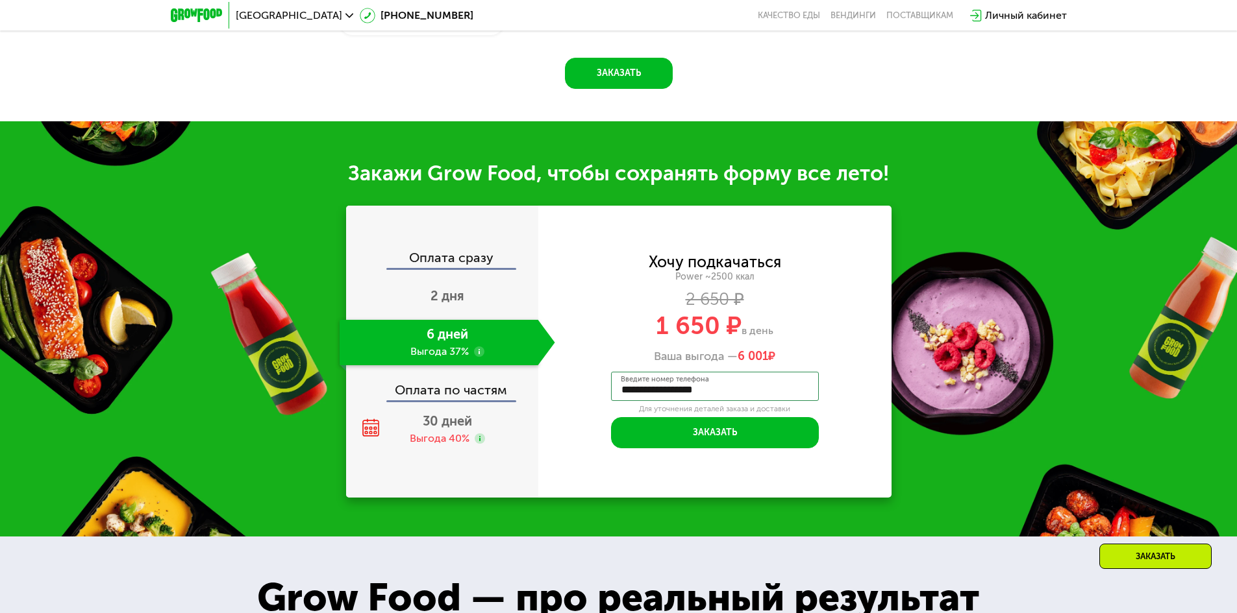
scroll to position [1548, 0]
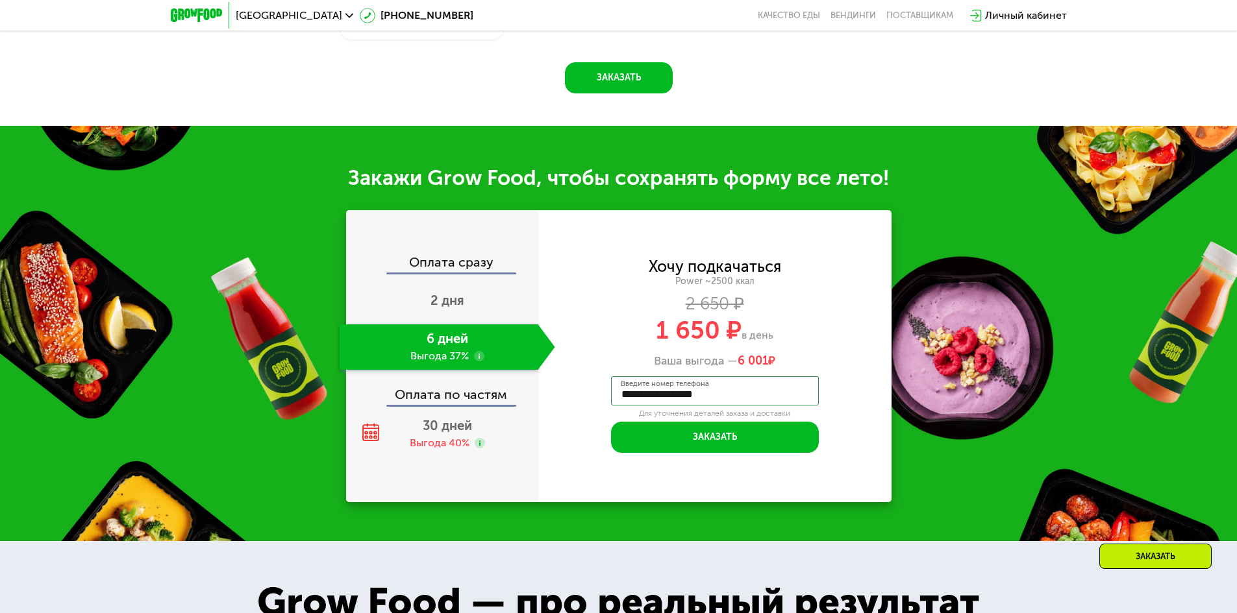
click at [419, 377] on div "Оплата по частям" at bounding box center [442, 390] width 191 height 30
click at [441, 293] on span "2 дня" at bounding box center [447, 301] width 34 height 16
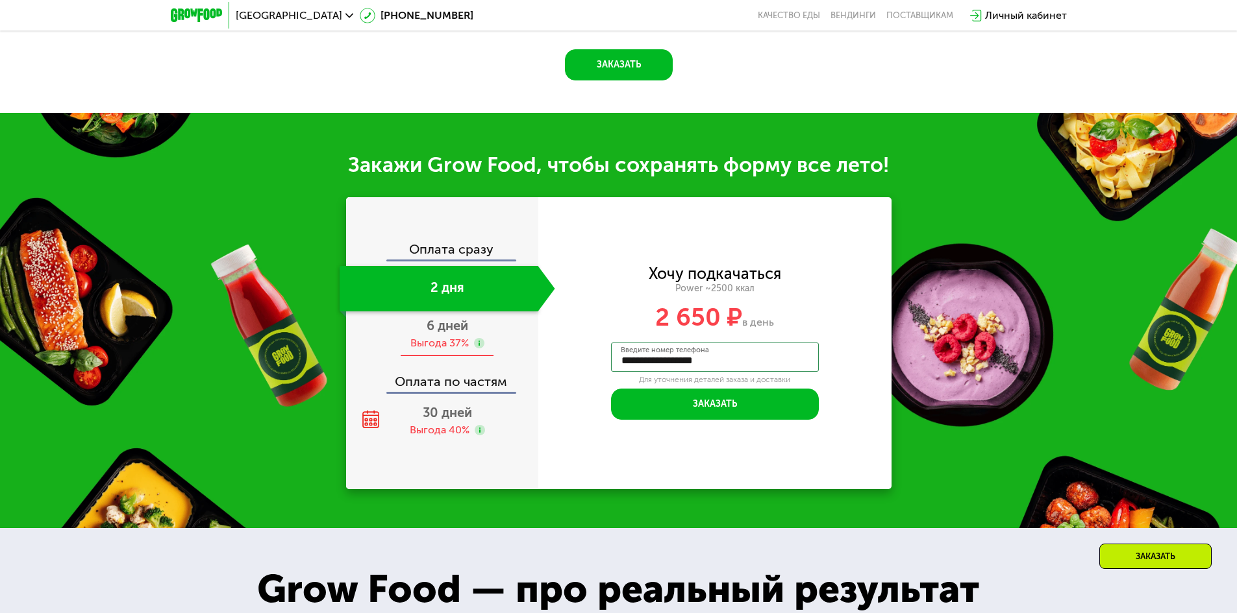
click at [441, 349] on div "6 дней Выгода 37%" at bounding box center [448, 334] width 216 height 45
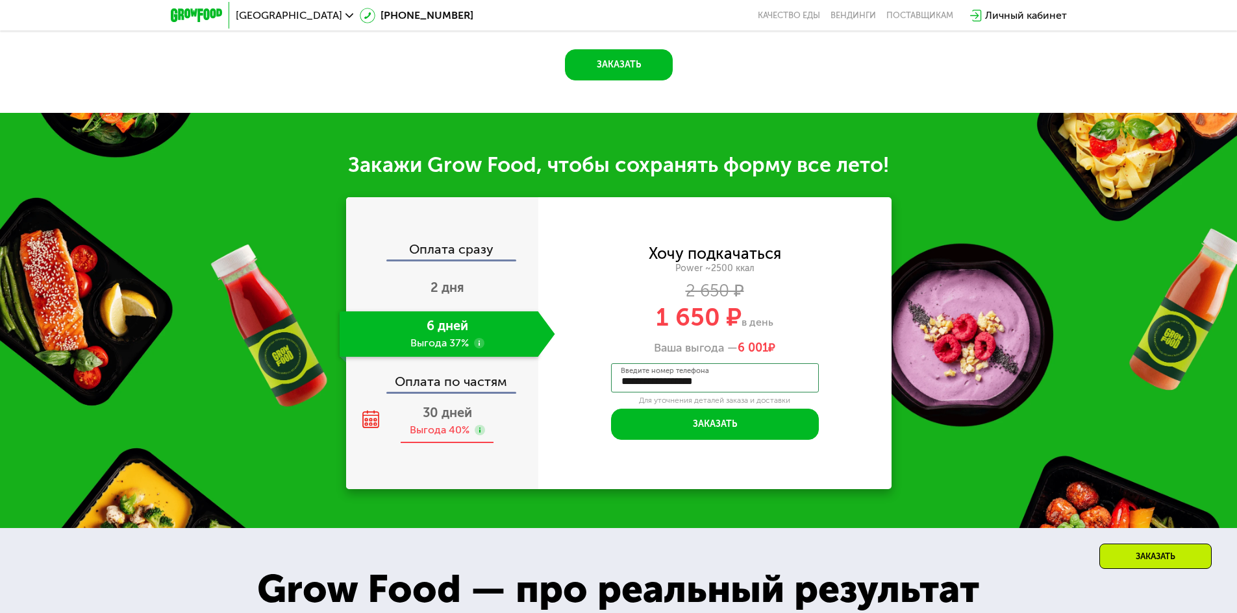
click at [454, 414] on div "30 дней Выгода 40%" at bounding box center [448, 421] width 216 height 45
